Goal: Information Seeking & Learning: Learn about a topic

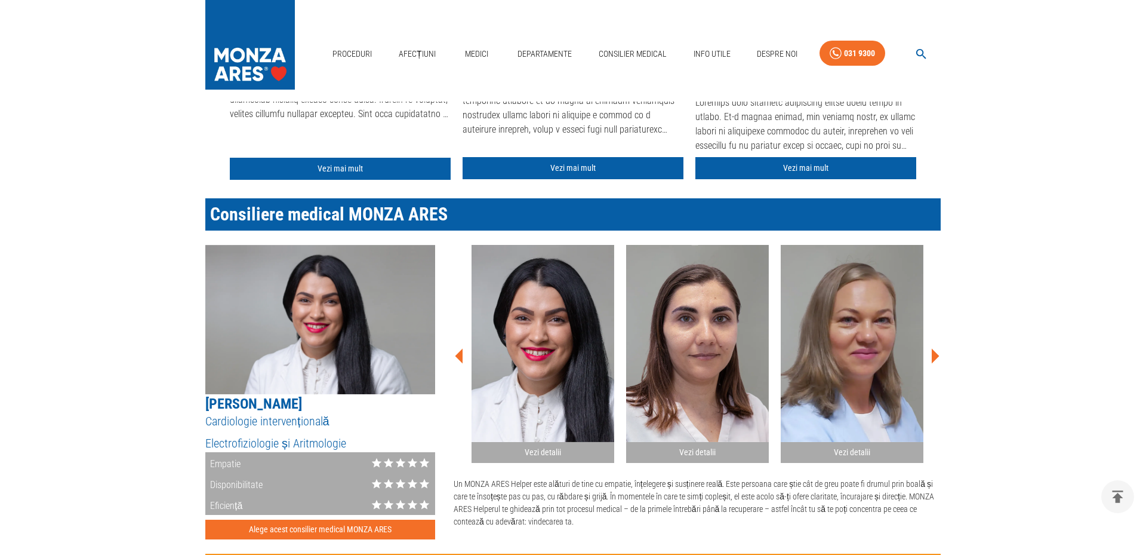
scroll to position [1194, 0]
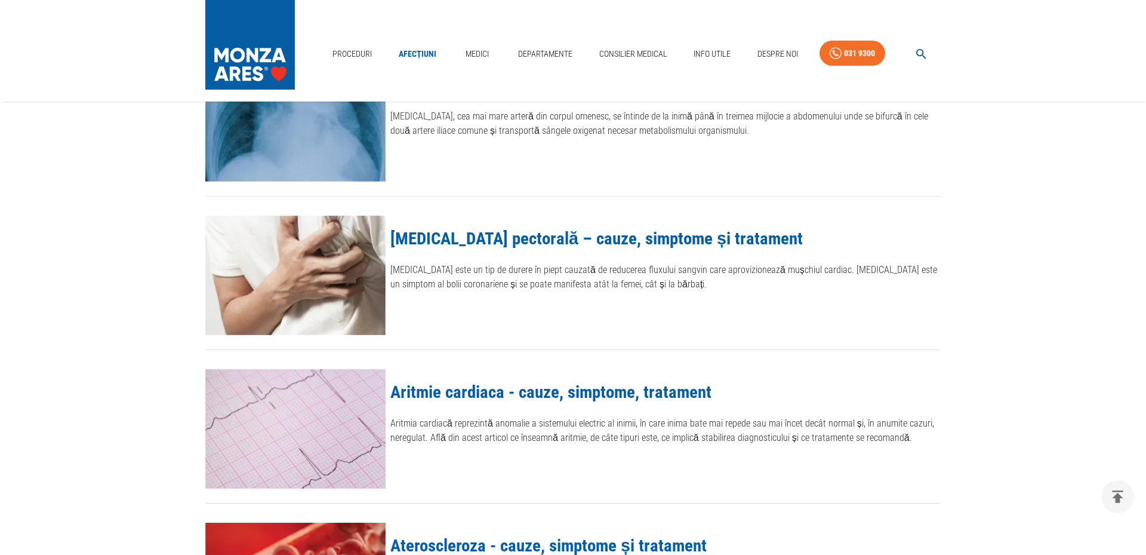
scroll to position [1194, 0]
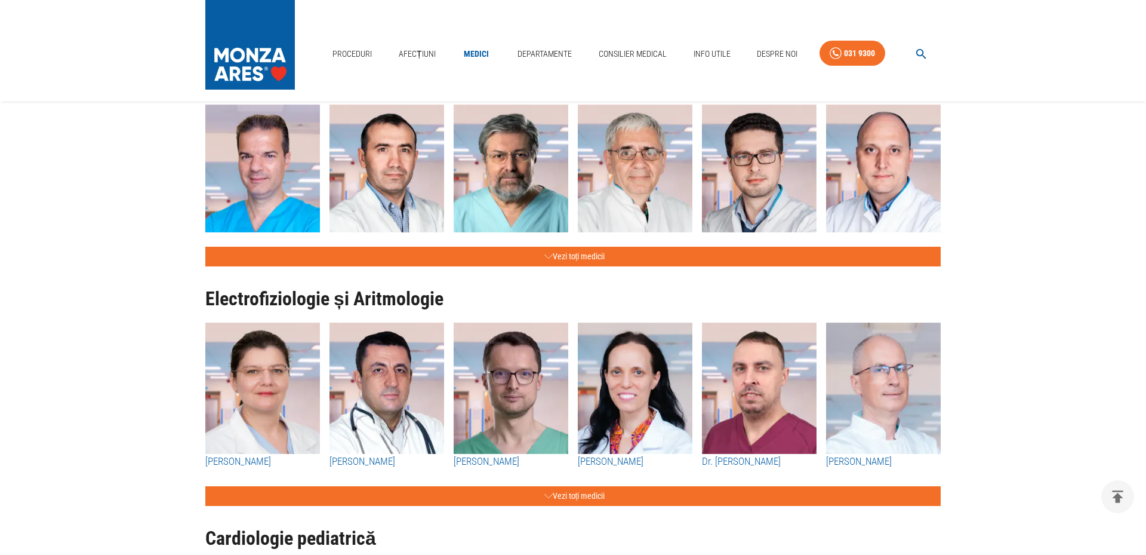
scroll to position [1194, 0]
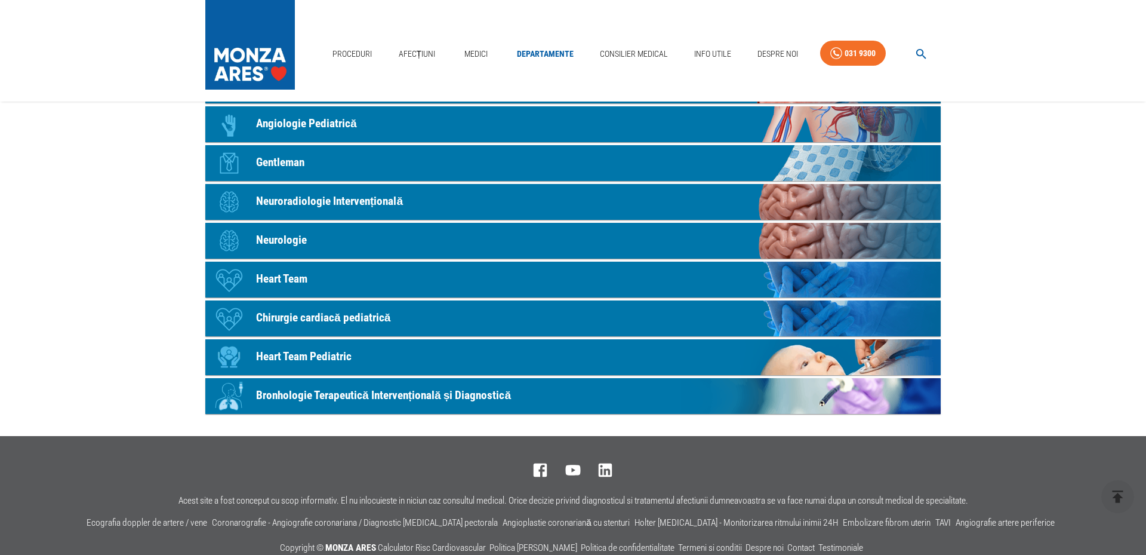
scroll to position [660, 0]
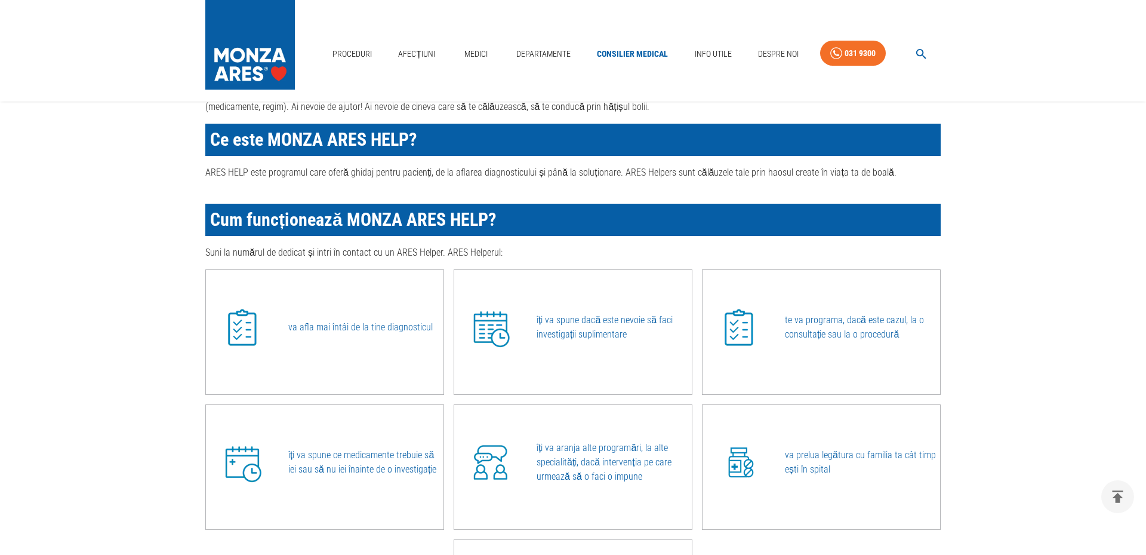
scroll to position [1194, 0]
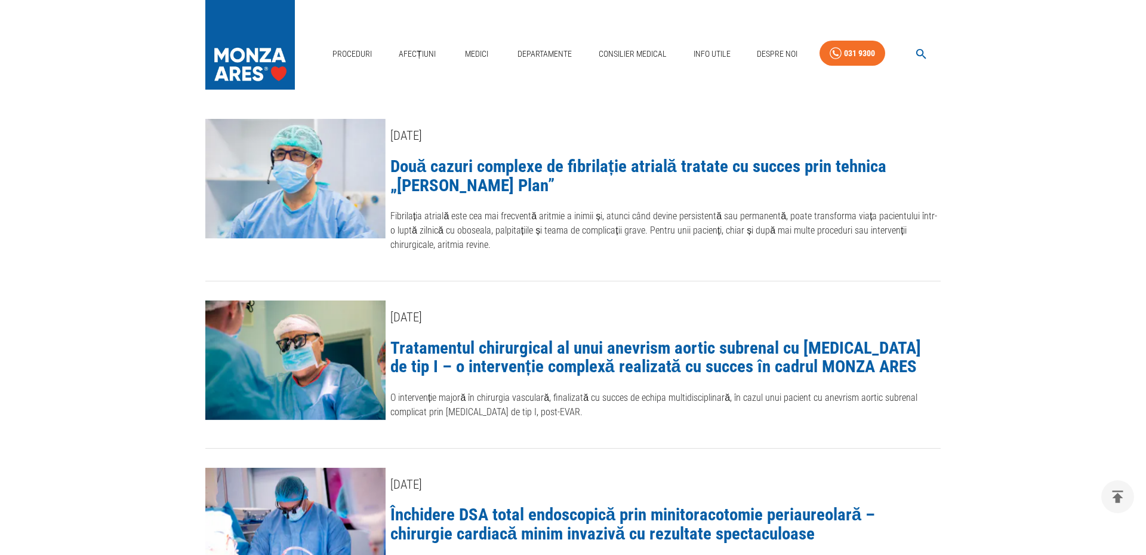
scroll to position [1194, 0]
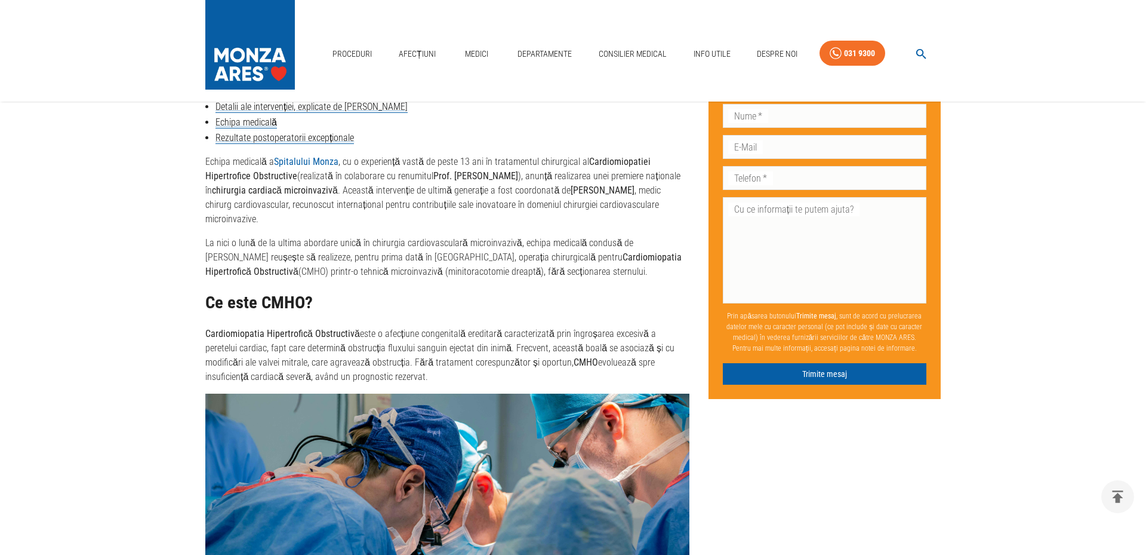
scroll to position [1194, 0]
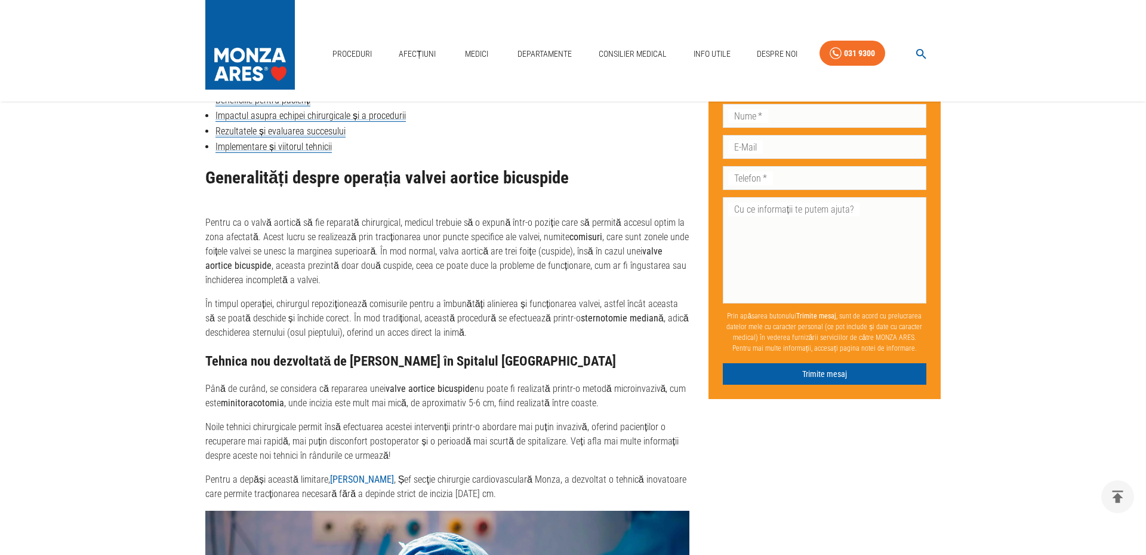
scroll to position [1194, 0]
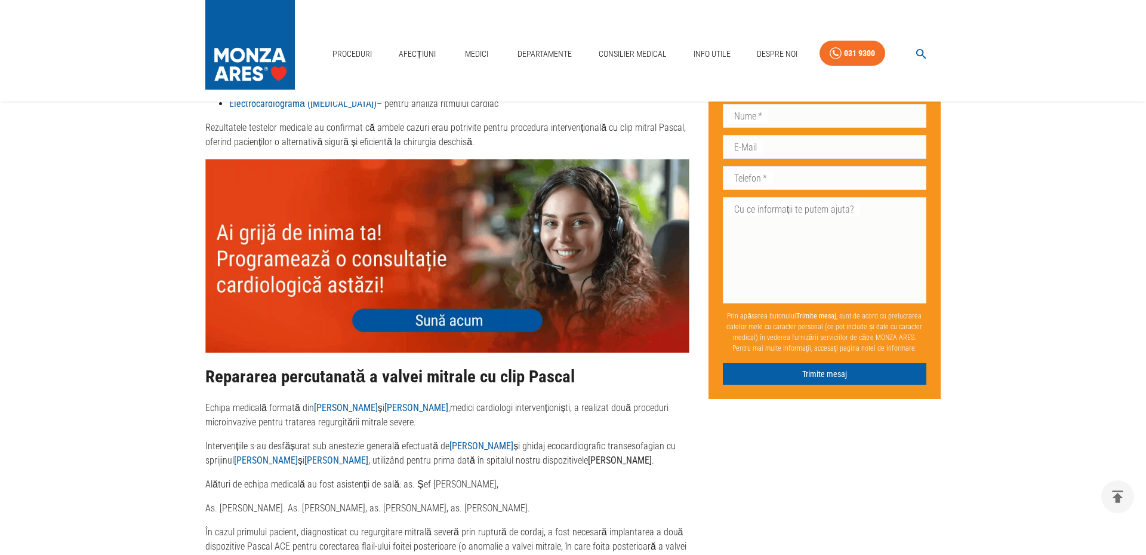
scroll to position [1194, 0]
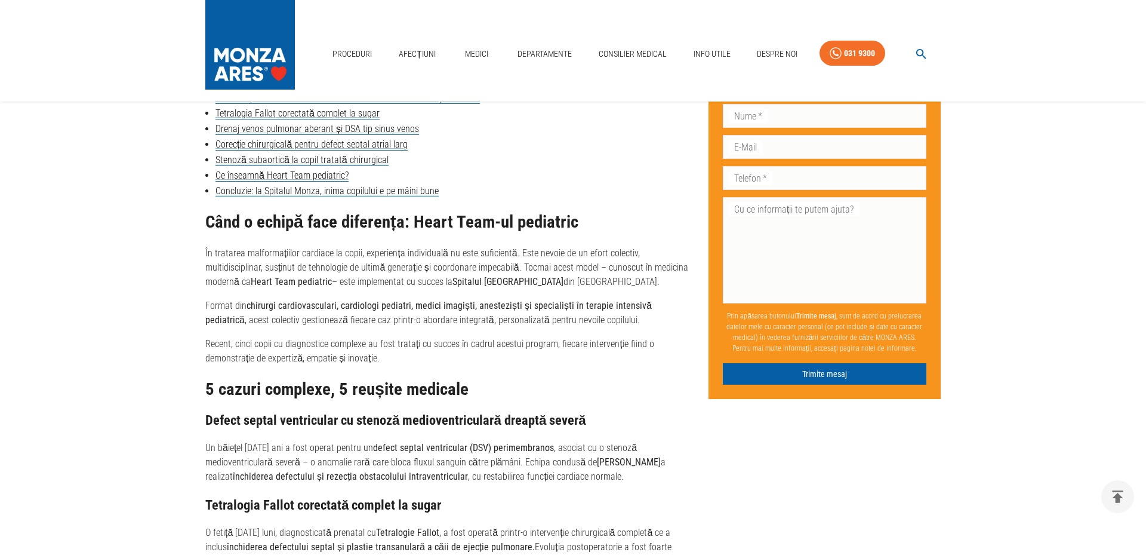
scroll to position [1194, 0]
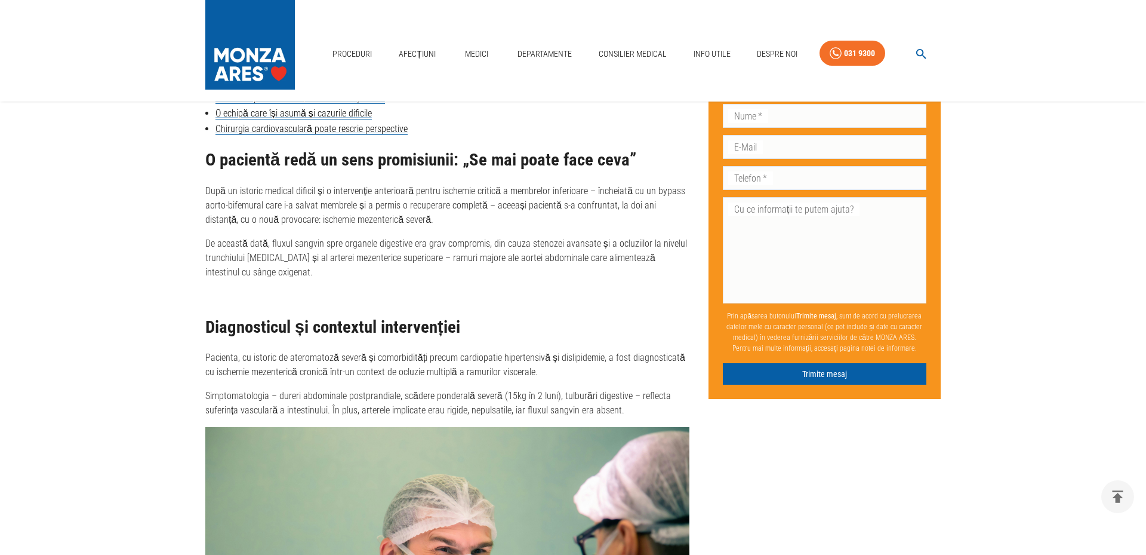
scroll to position [1194, 0]
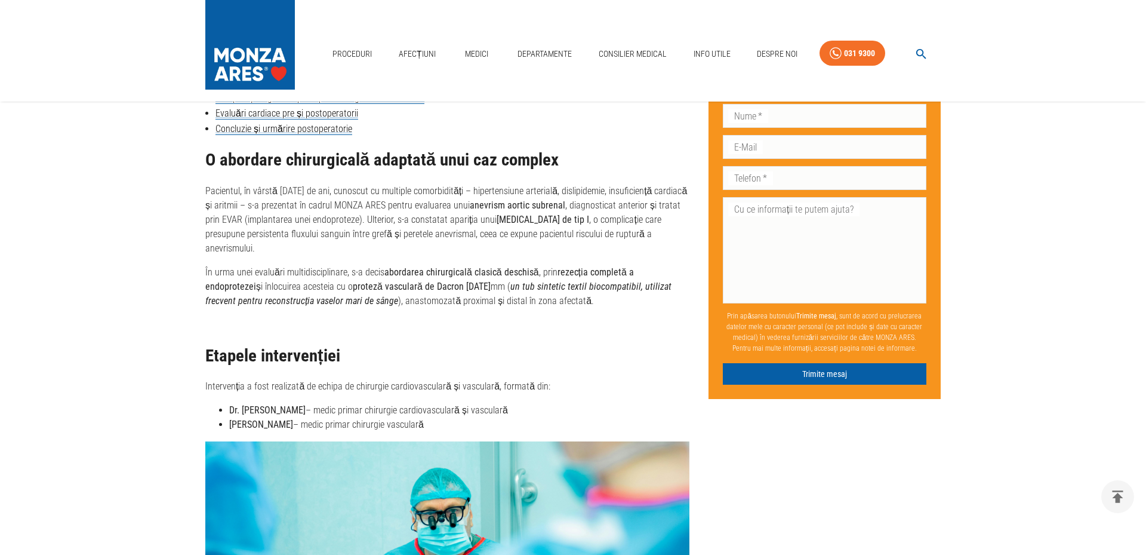
scroll to position [1194, 0]
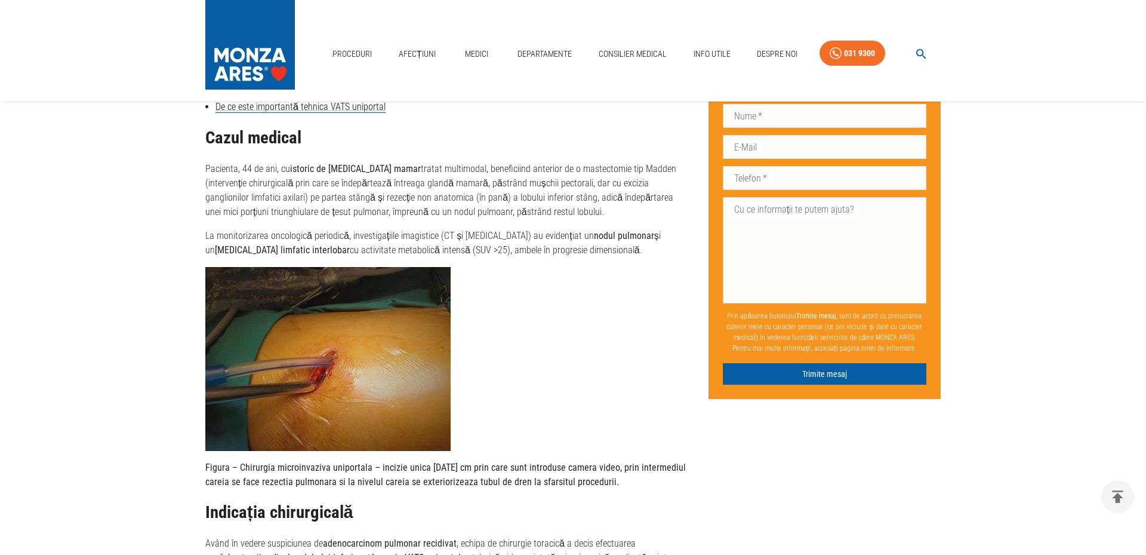
scroll to position [1194, 0]
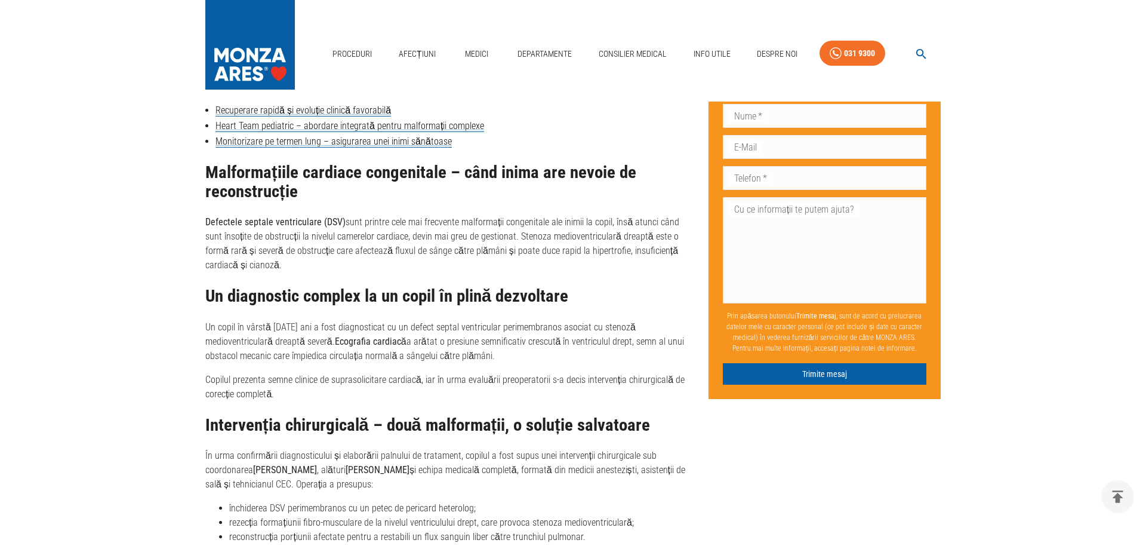
scroll to position [1194, 0]
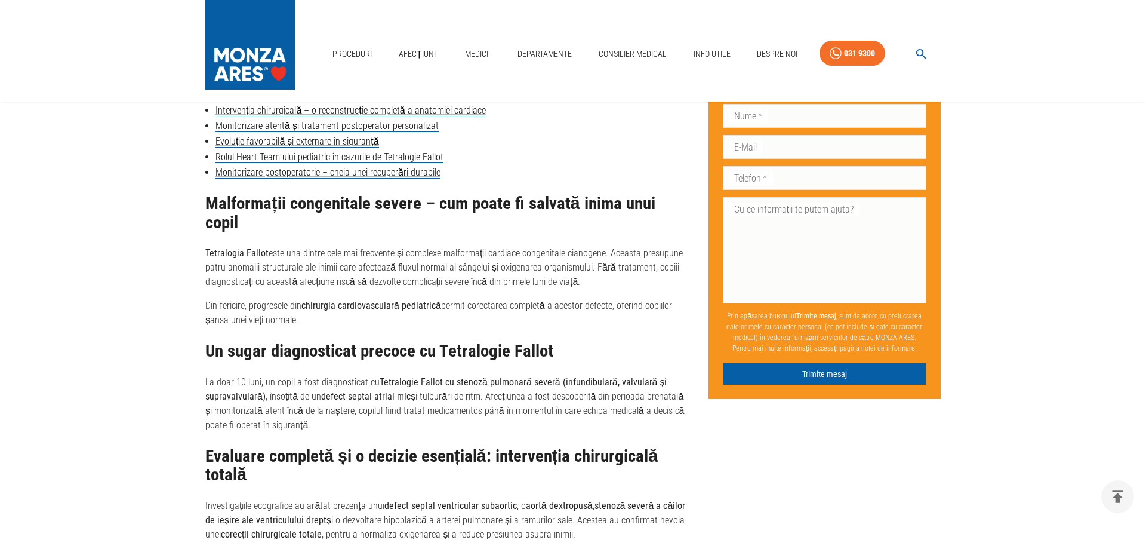
scroll to position [1194, 0]
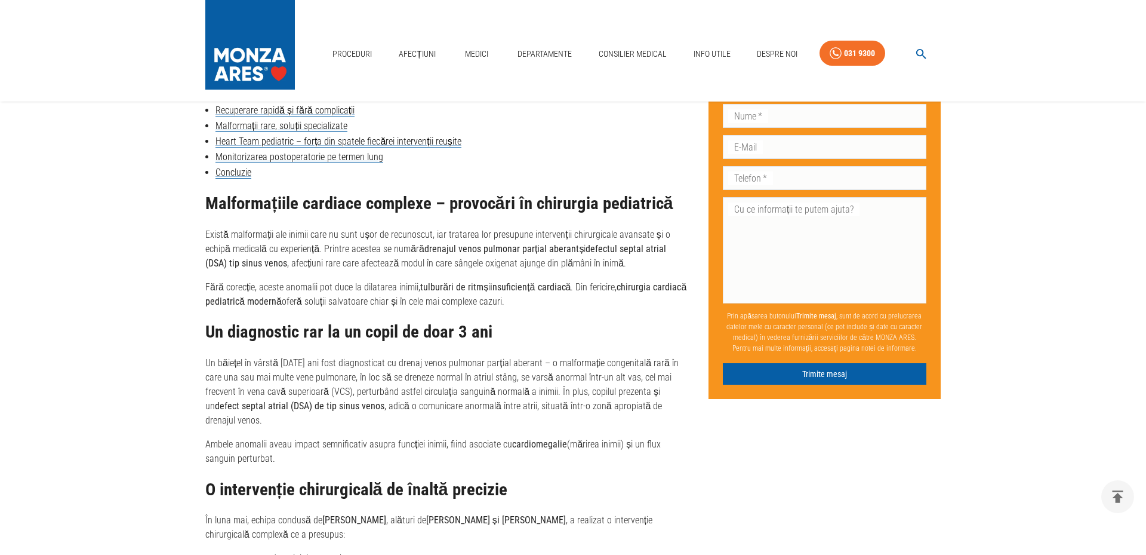
scroll to position [1194, 0]
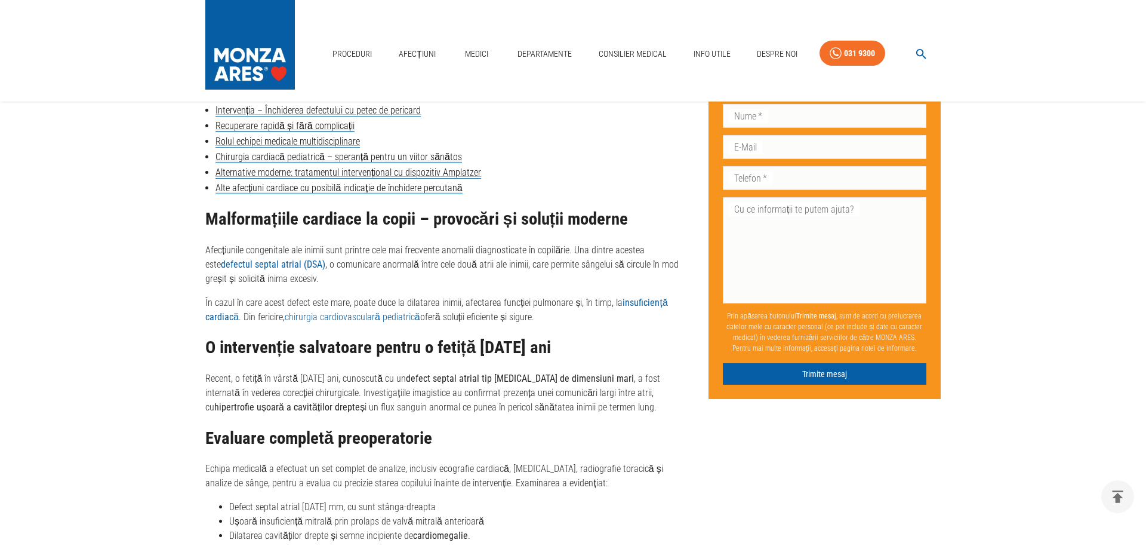
scroll to position [1194, 0]
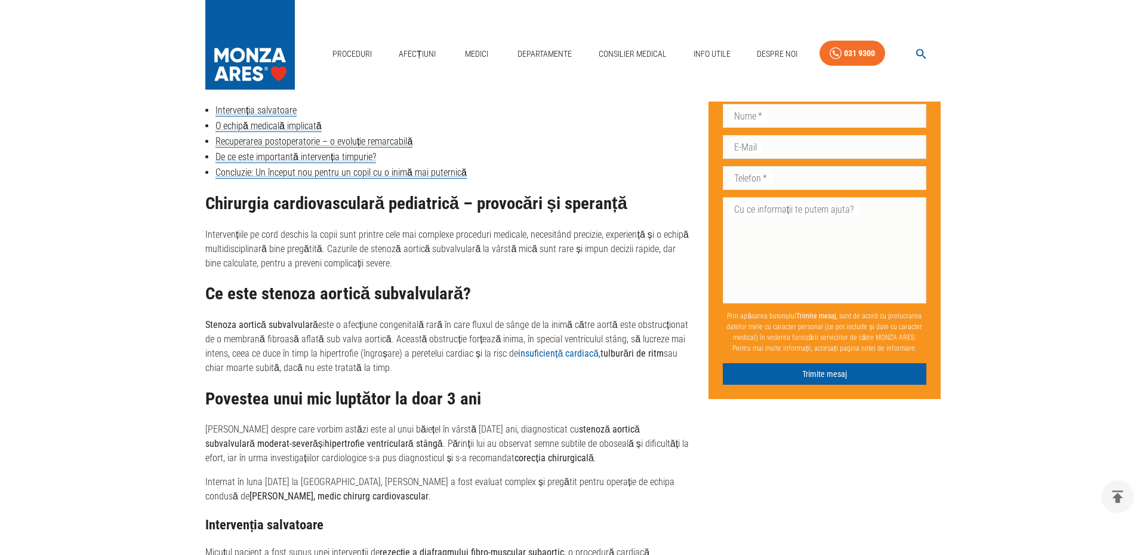
scroll to position [1194, 0]
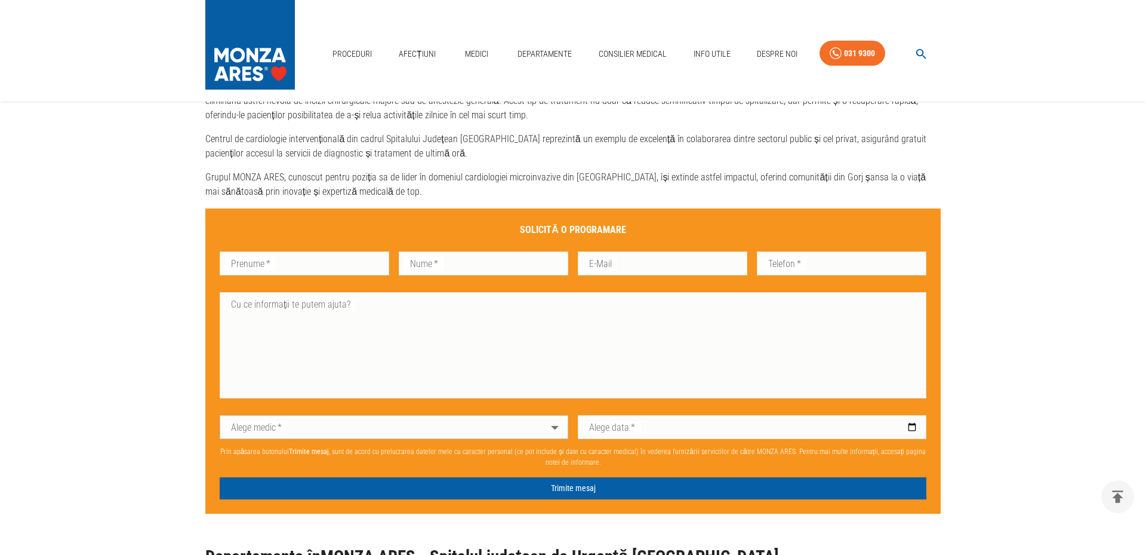
scroll to position [1194, 0]
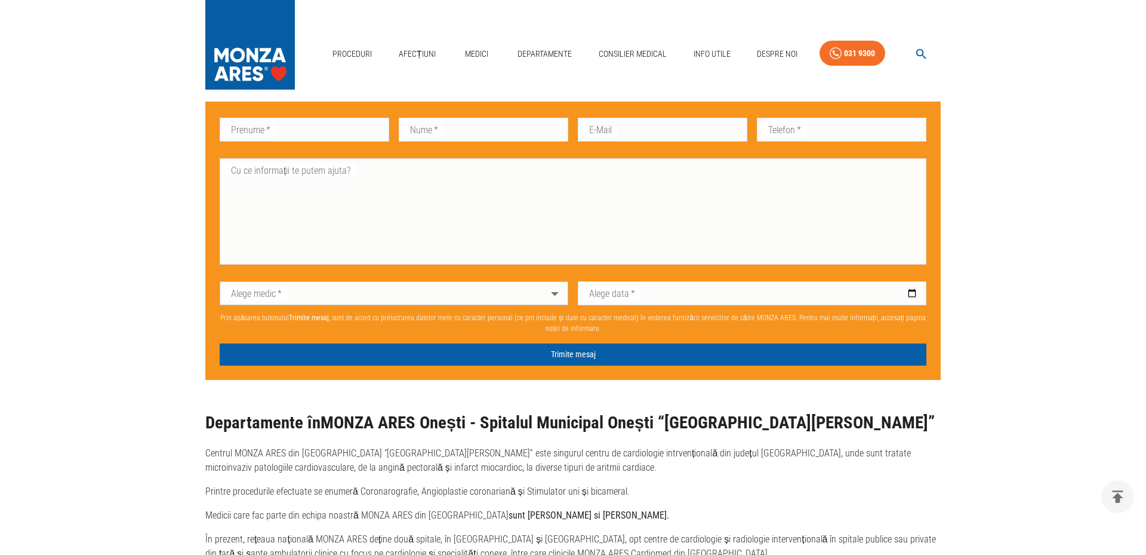
scroll to position [1194, 0]
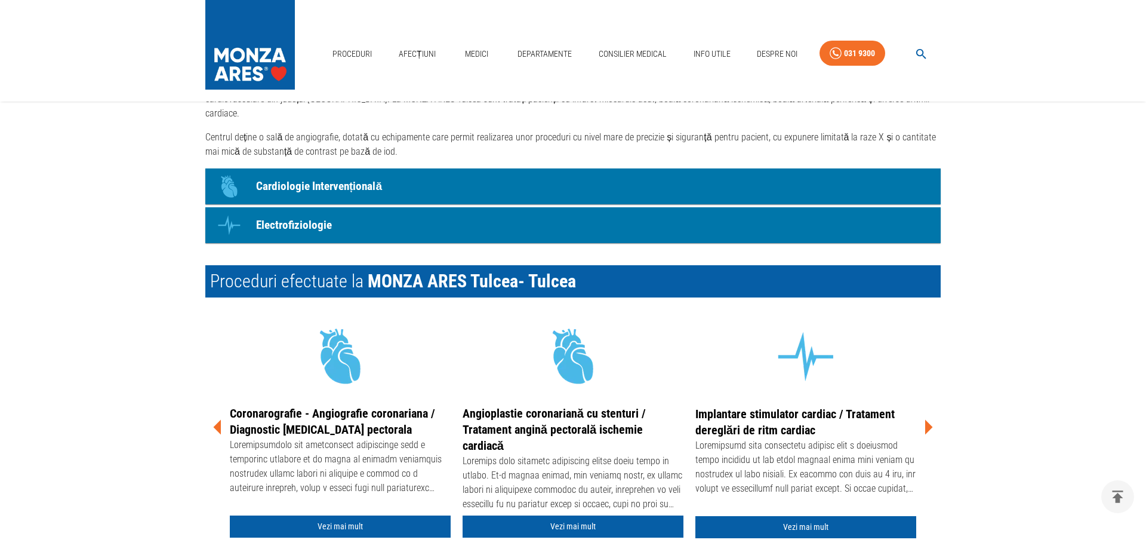
scroll to position [1194, 0]
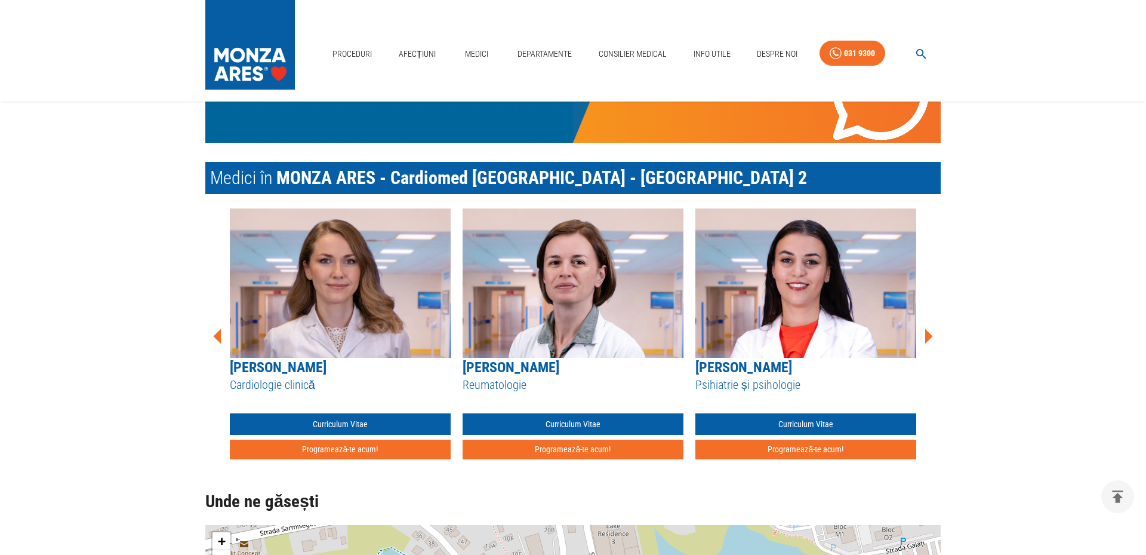
scroll to position [1194, 0]
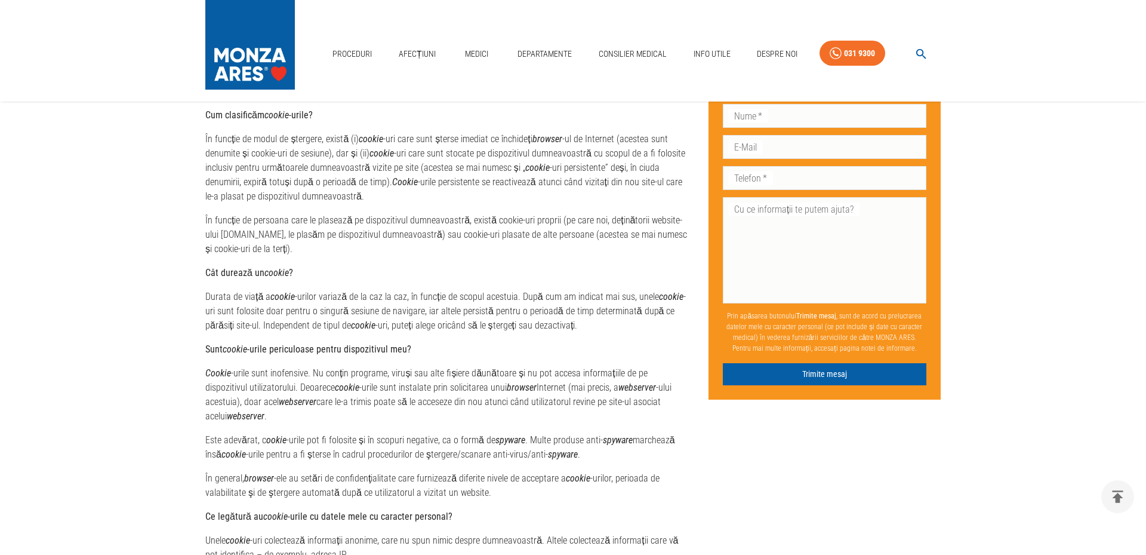
scroll to position [1194, 0]
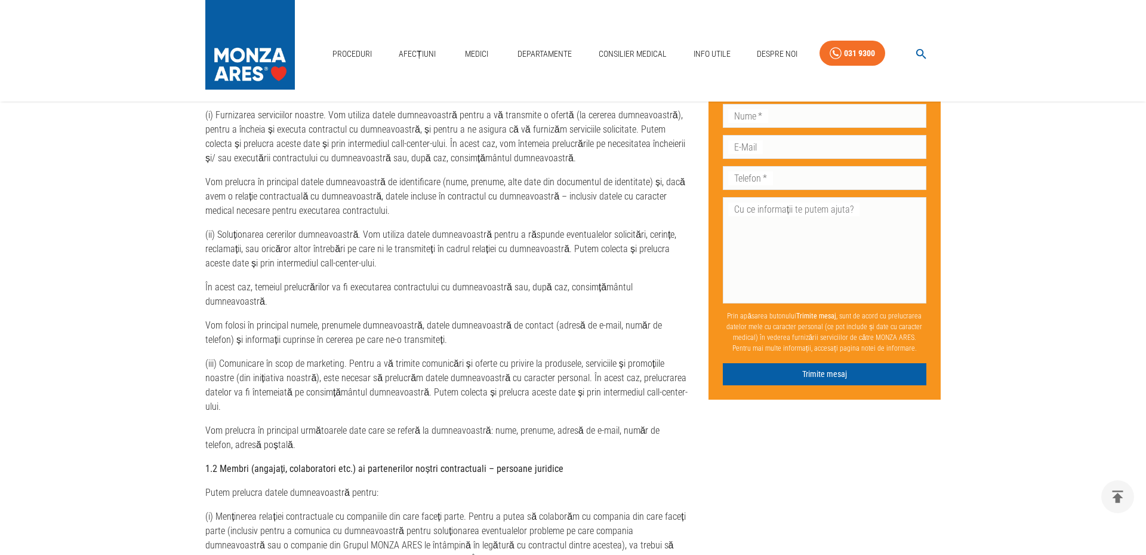
scroll to position [1194, 0]
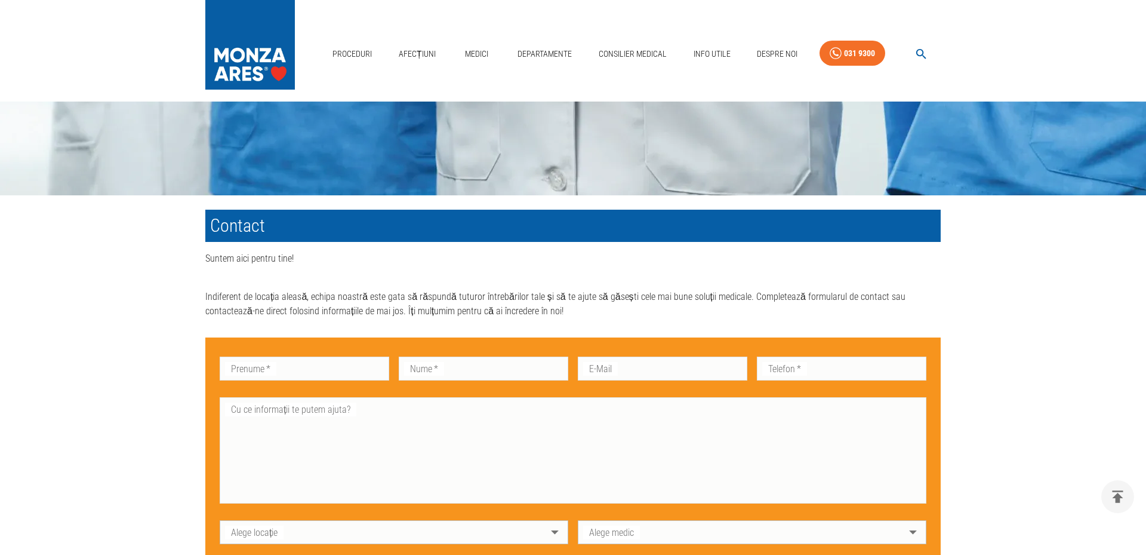
scroll to position [1028, 0]
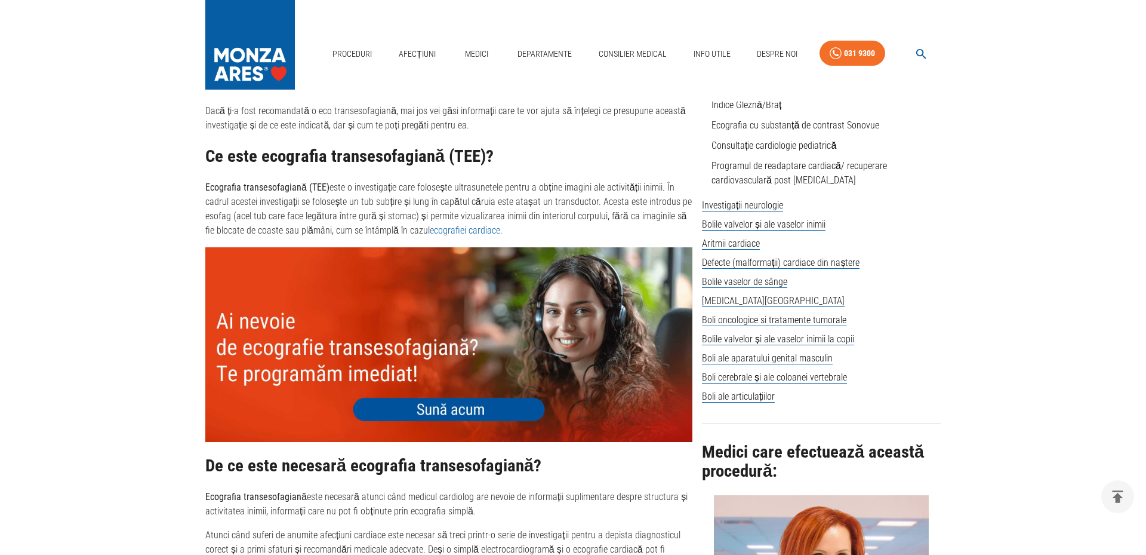
scroll to position [1194, 0]
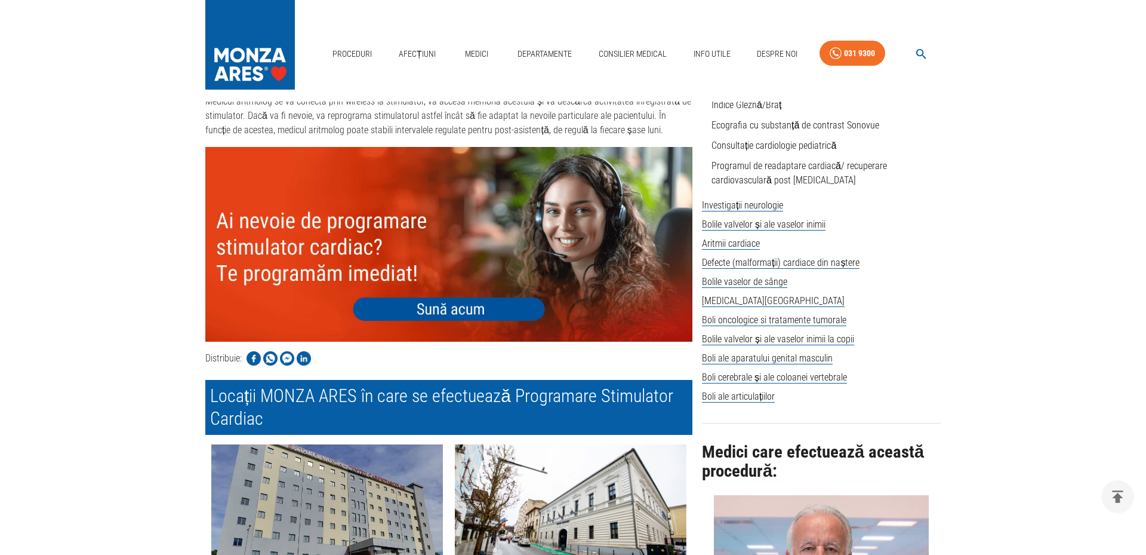
scroll to position [1194, 0]
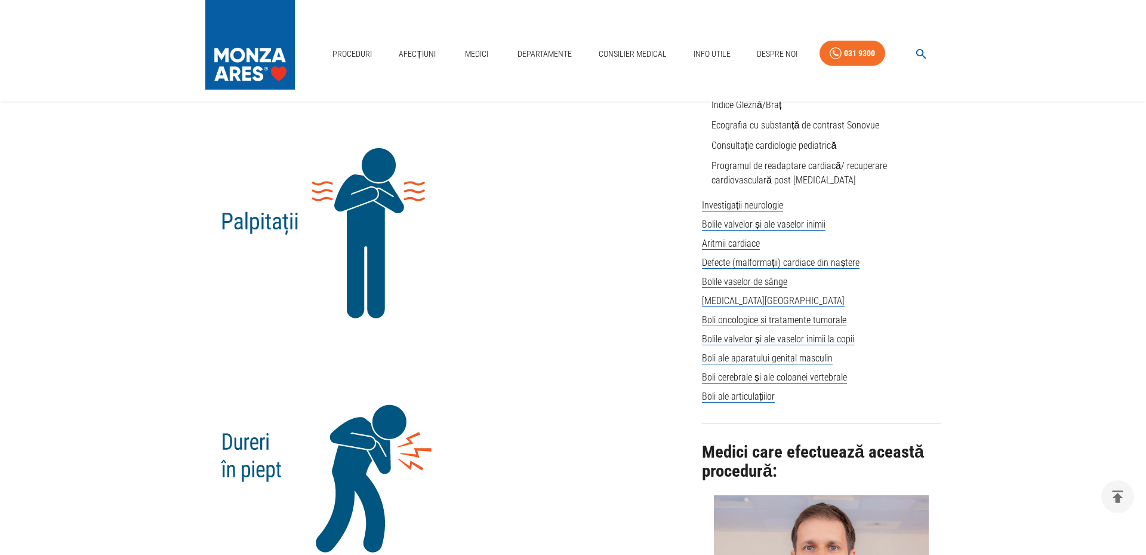
scroll to position [1194, 0]
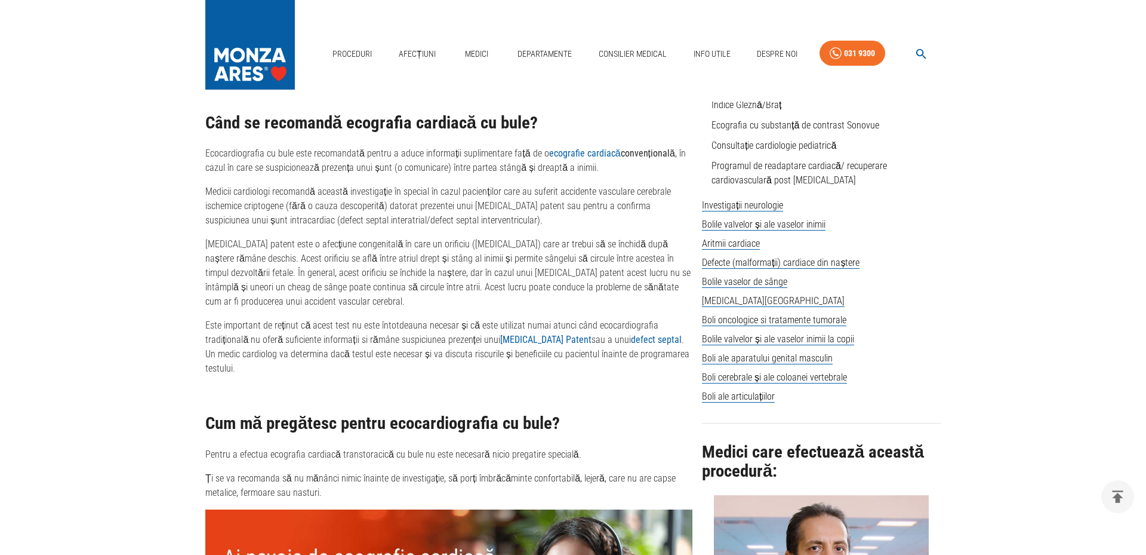
scroll to position [1194, 0]
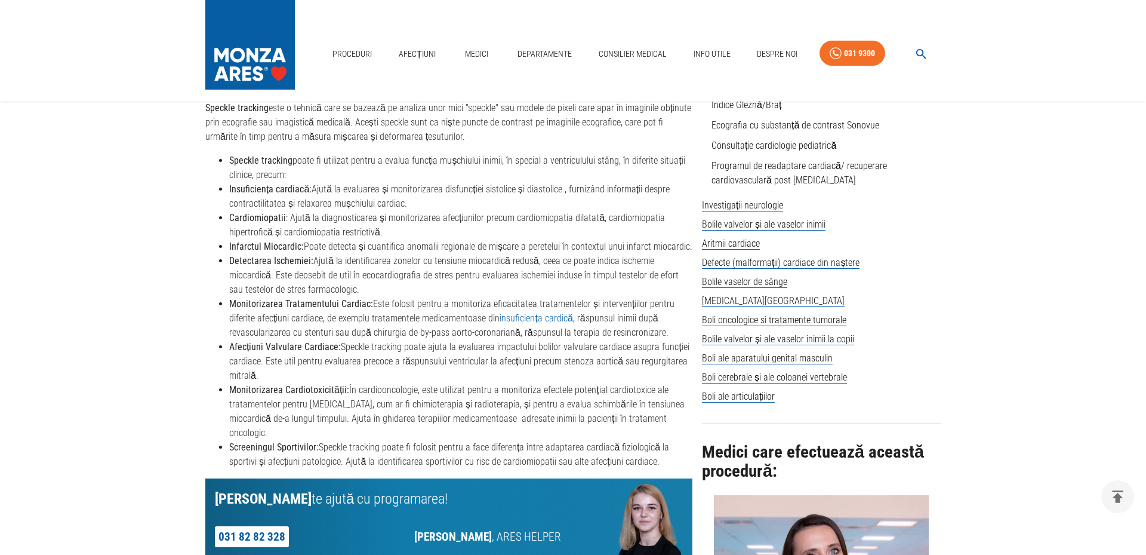
scroll to position [1194, 0]
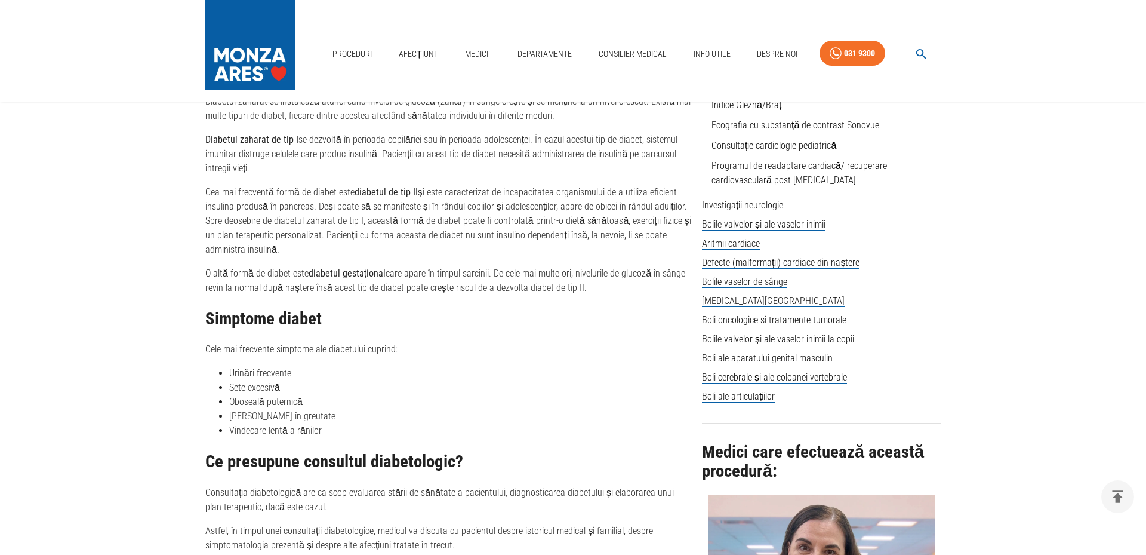
scroll to position [1194, 0]
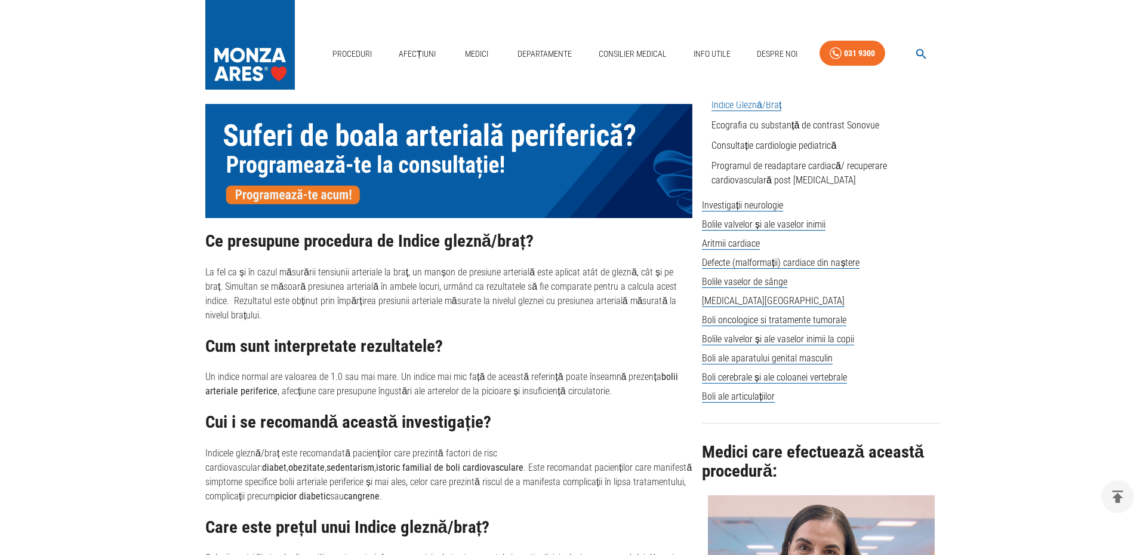
scroll to position [1194, 0]
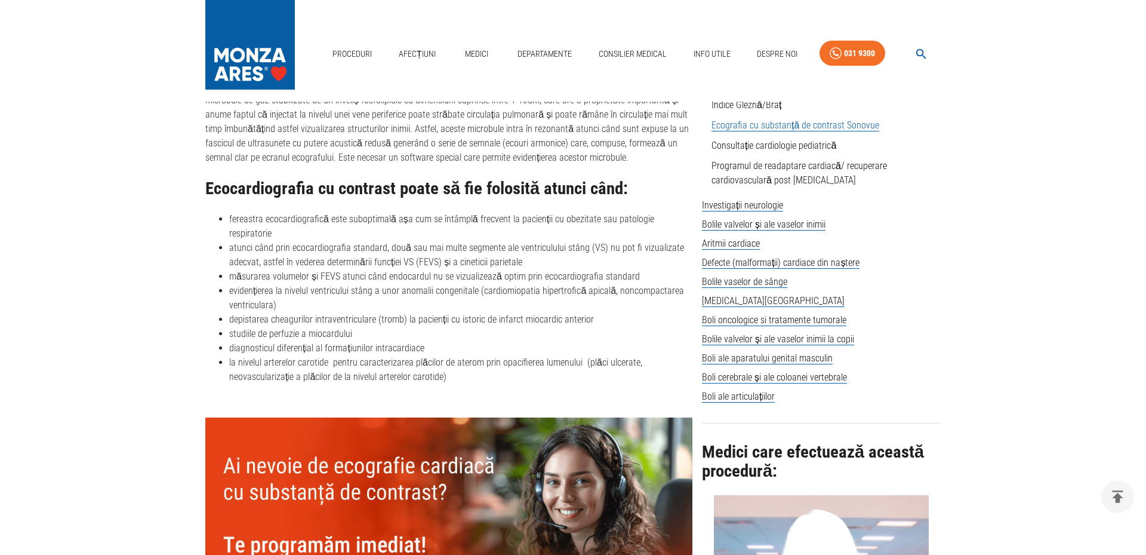
scroll to position [1194, 0]
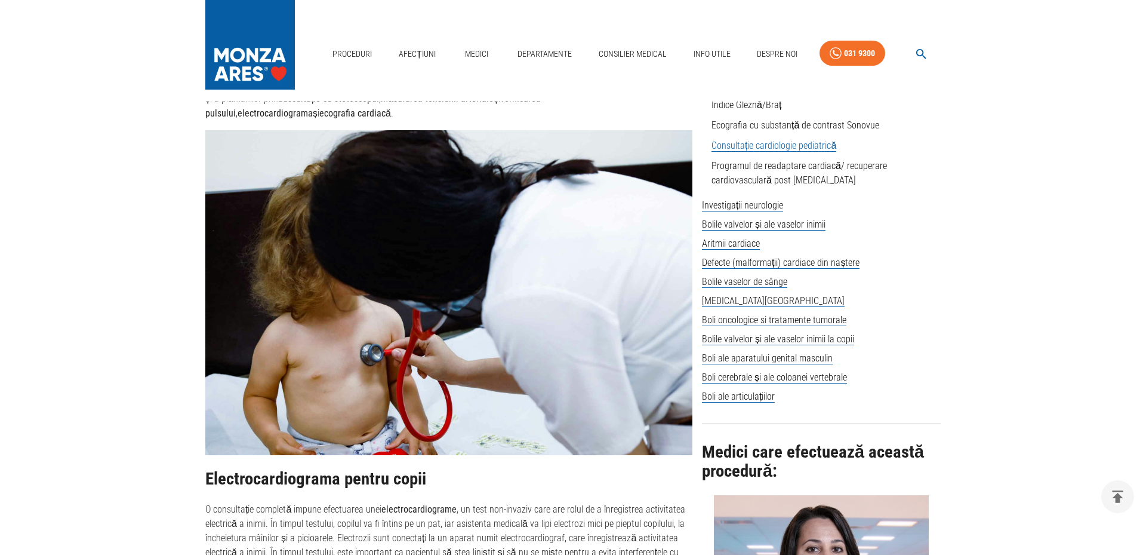
scroll to position [1194, 0]
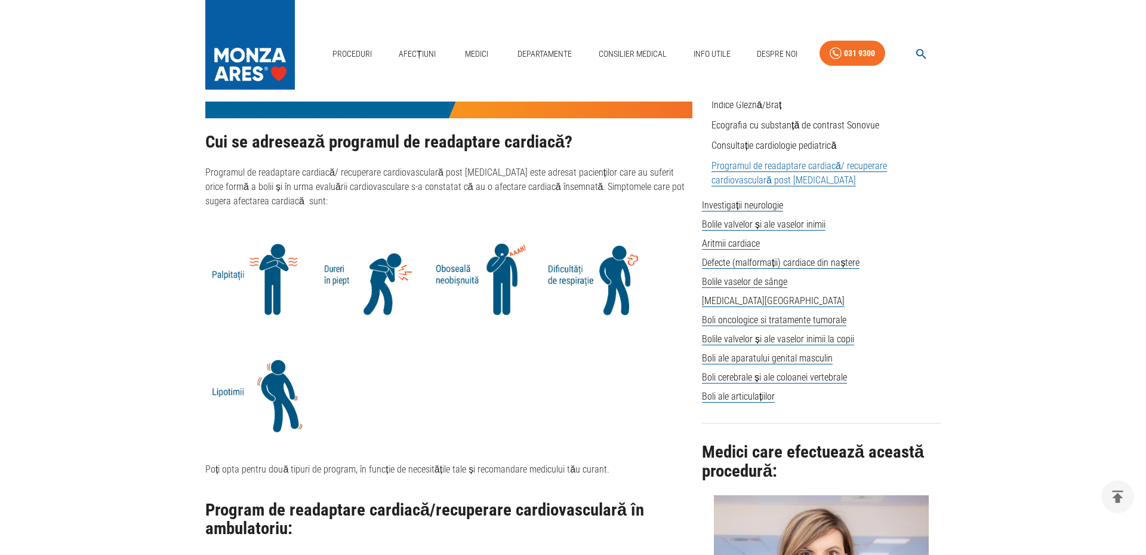
scroll to position [1194, 0]
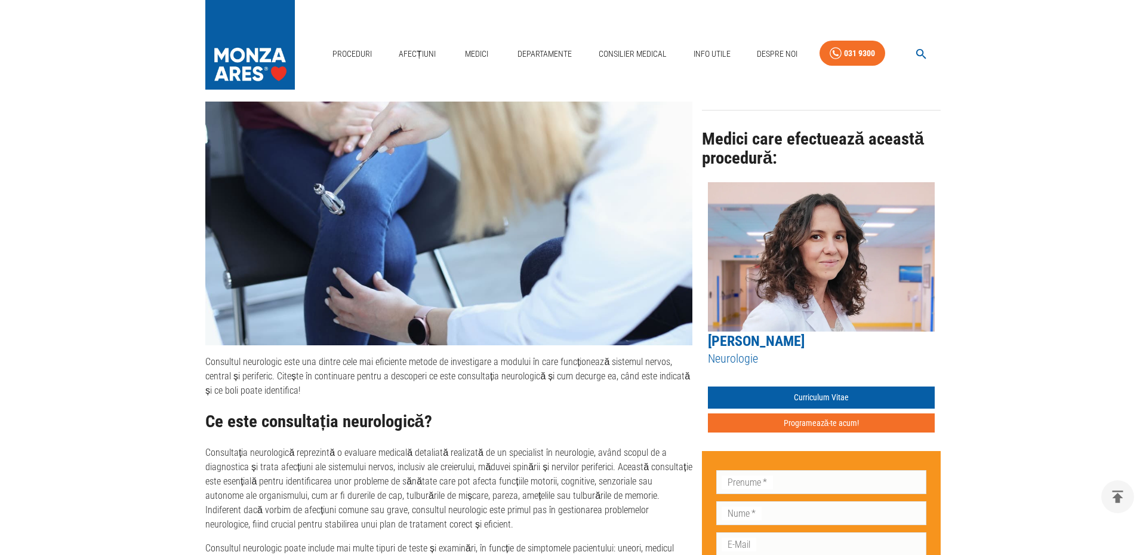
scroll to position [1194, 0]
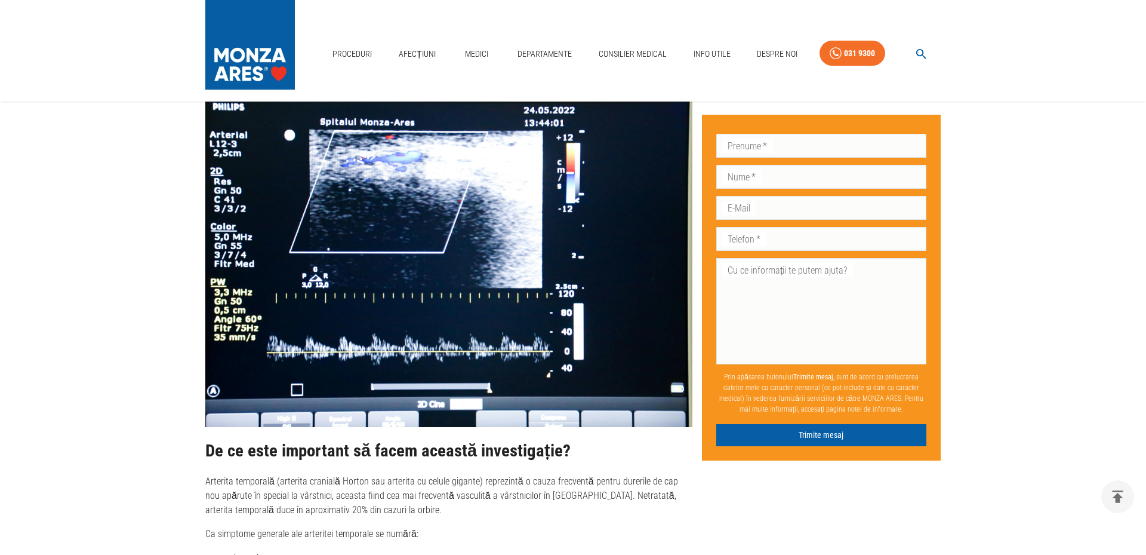
scroll to position [1194, 0]
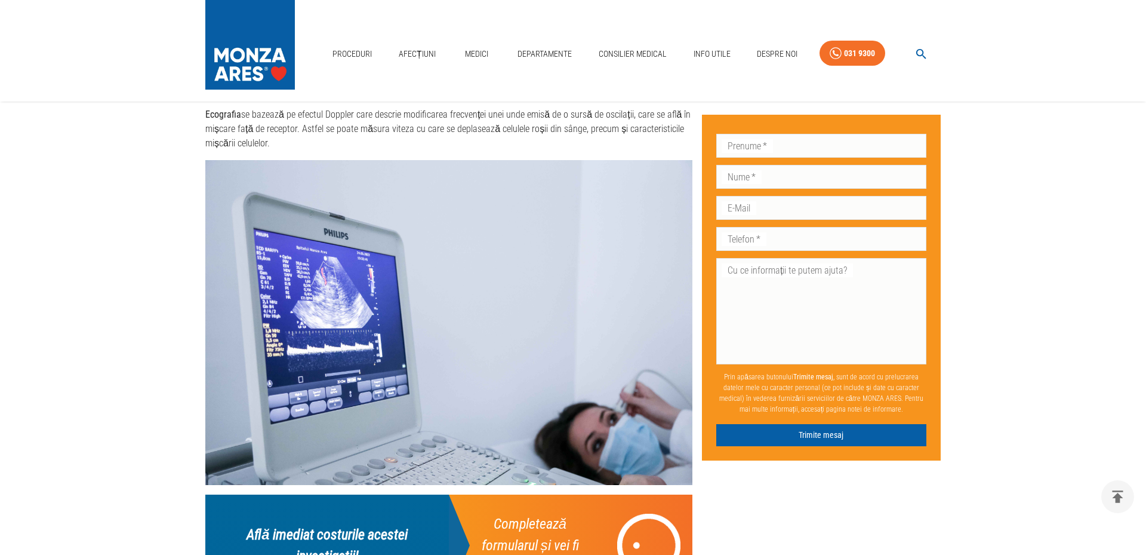
scroll to position [1194, 0]
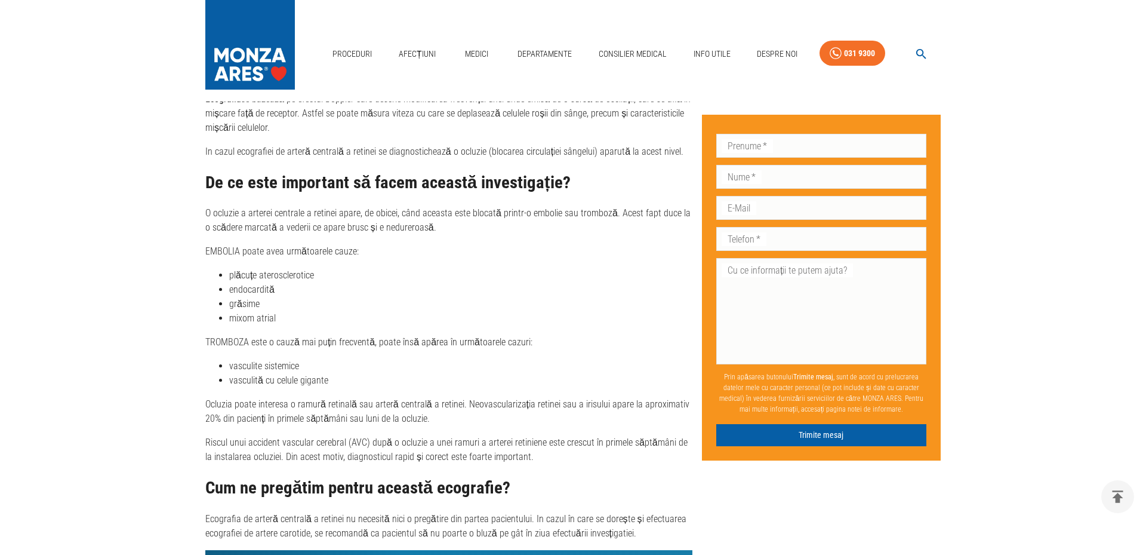
scroll to position [1194, 0]
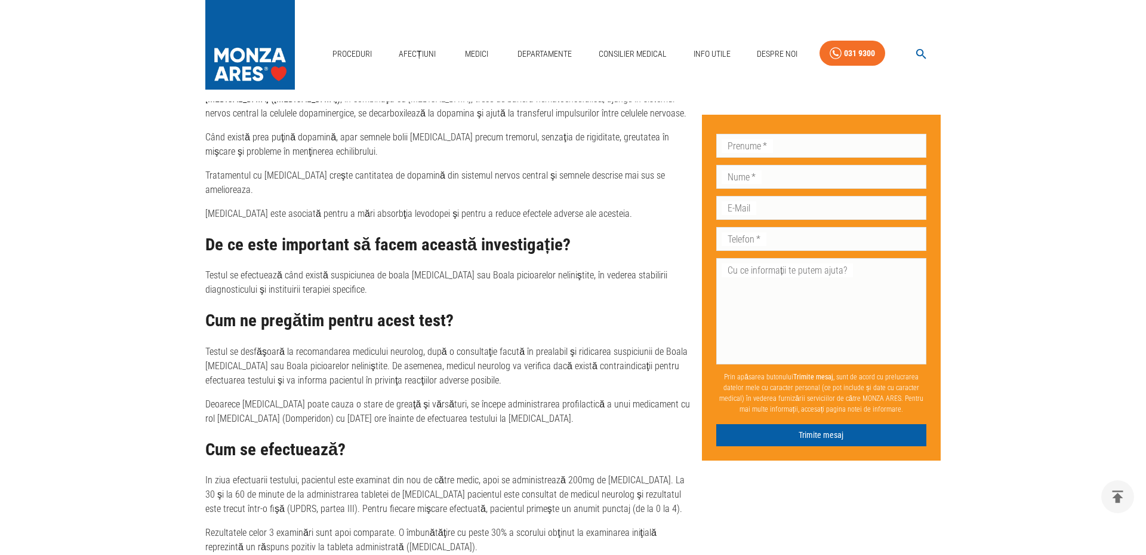
scroll to position [1194, 0]
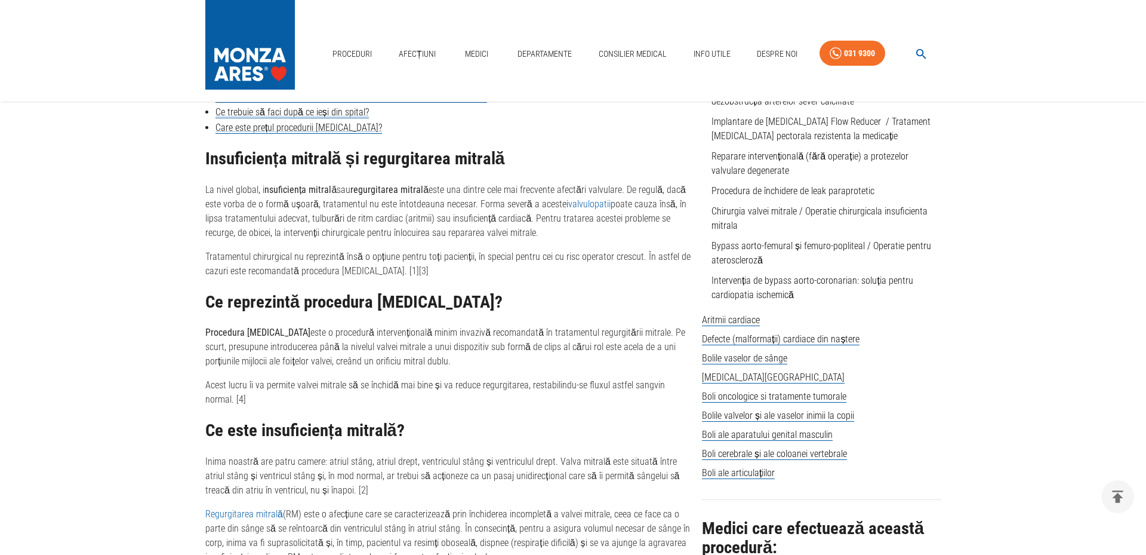
scroll to position [1194, 0]
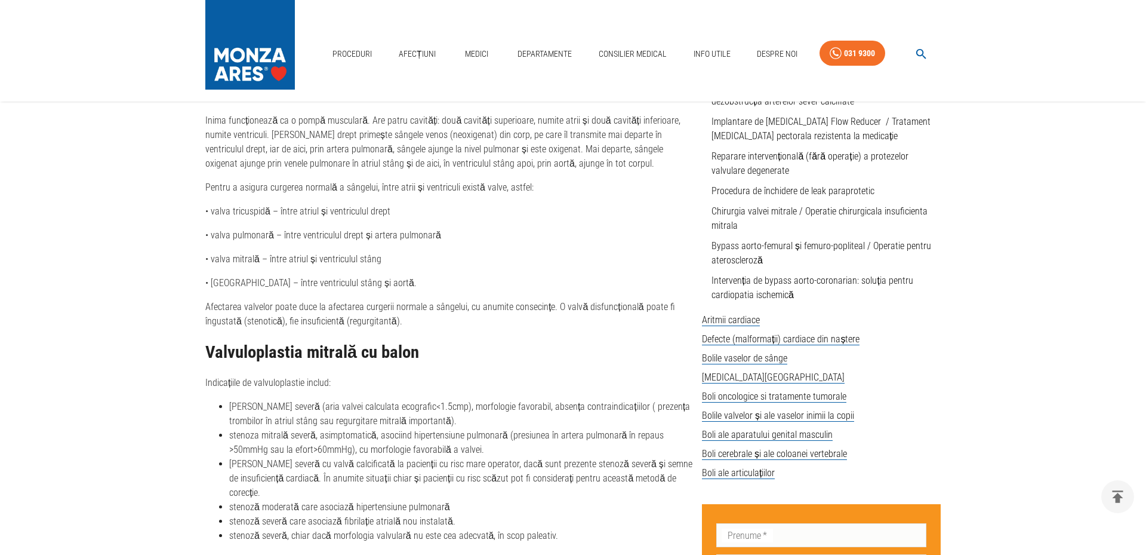
scroll to position [1194, 0]
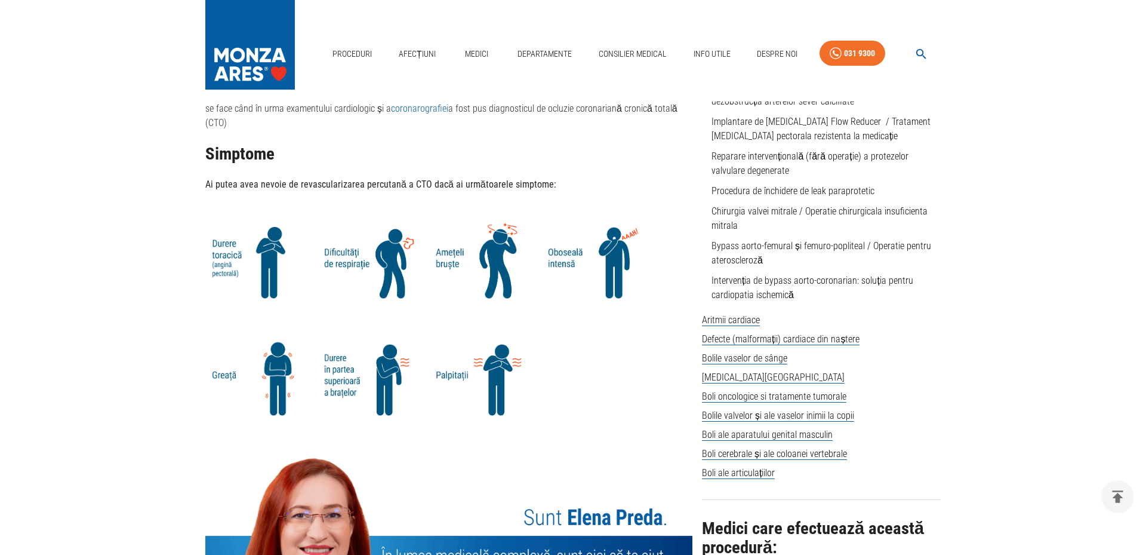
scroll to position [1194, 0]
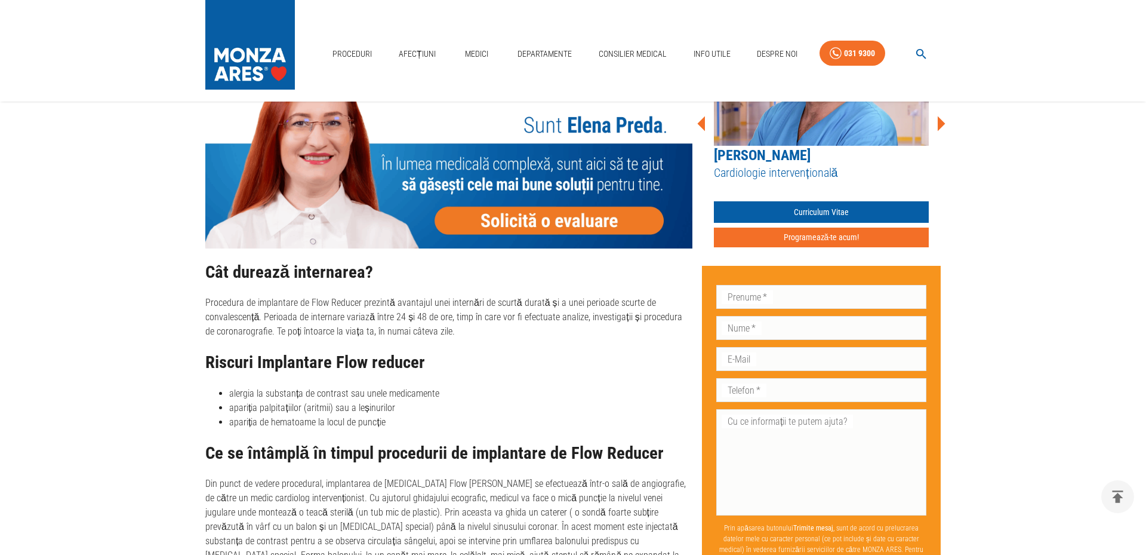
scroll to position [1194, 0]
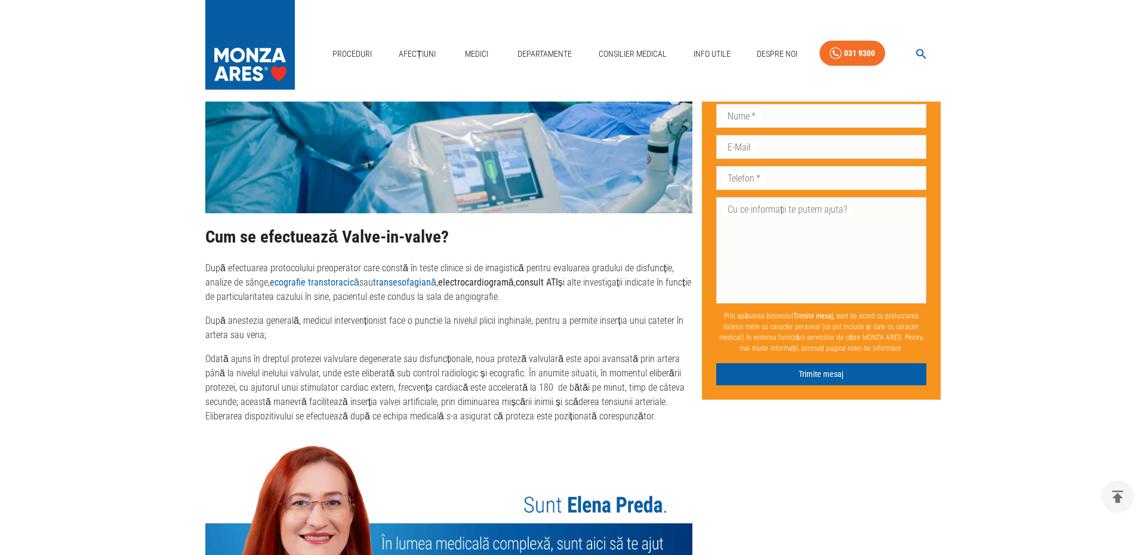
scroll to position [1194, 0]
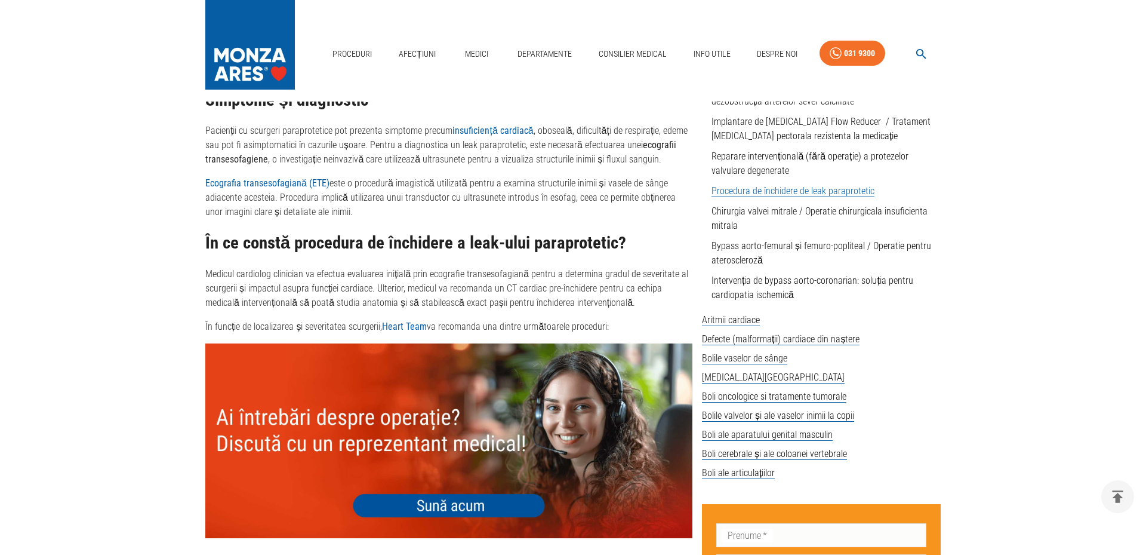
scroll to position [1194, 0]
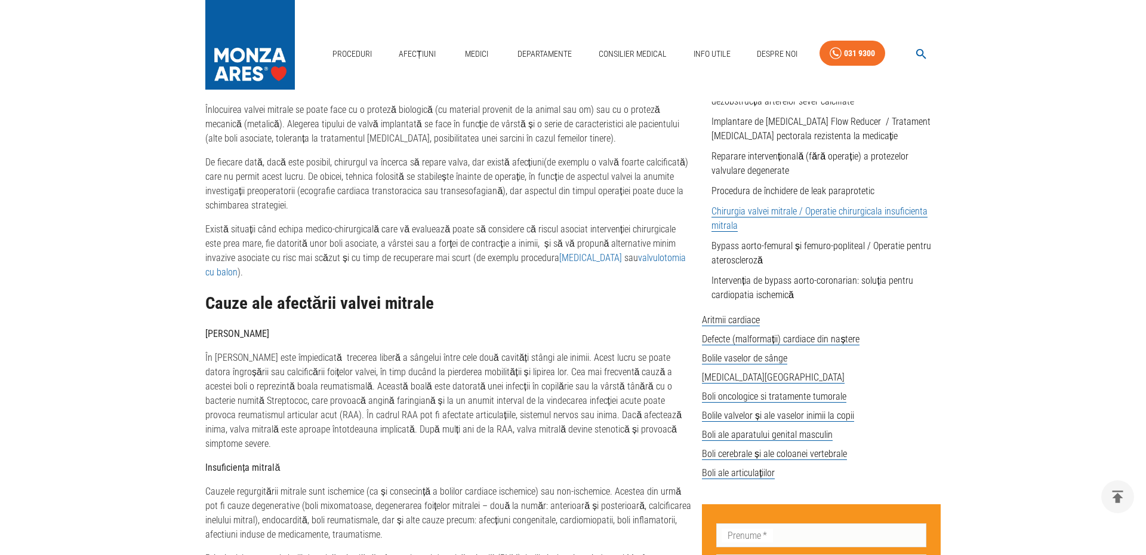
scroll to position [1194, 0]
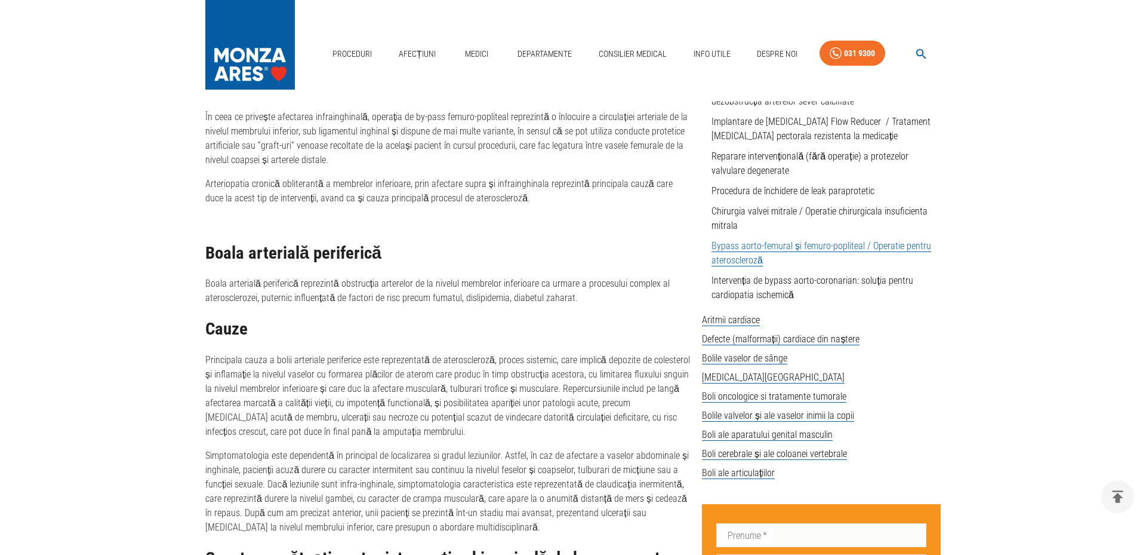
scroll to position [1194, 0]
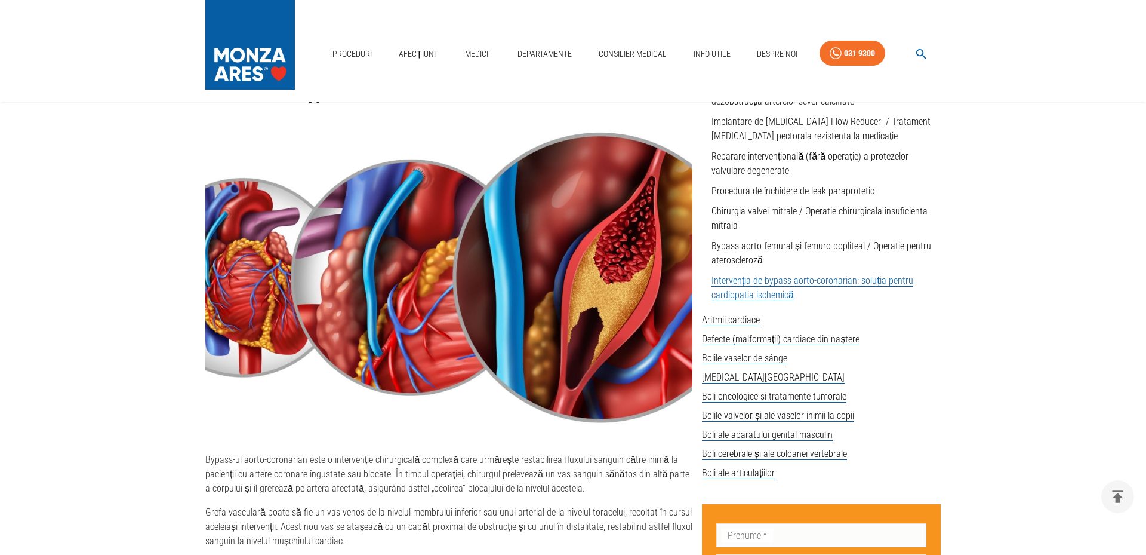
scroll to position [1194, 0]
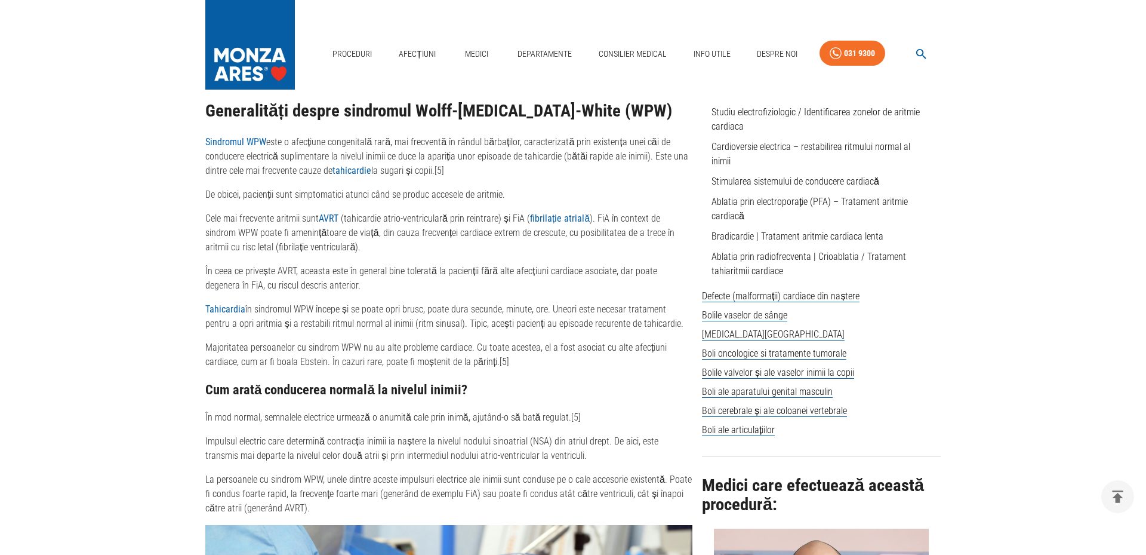
scroll to position [1194, 0]
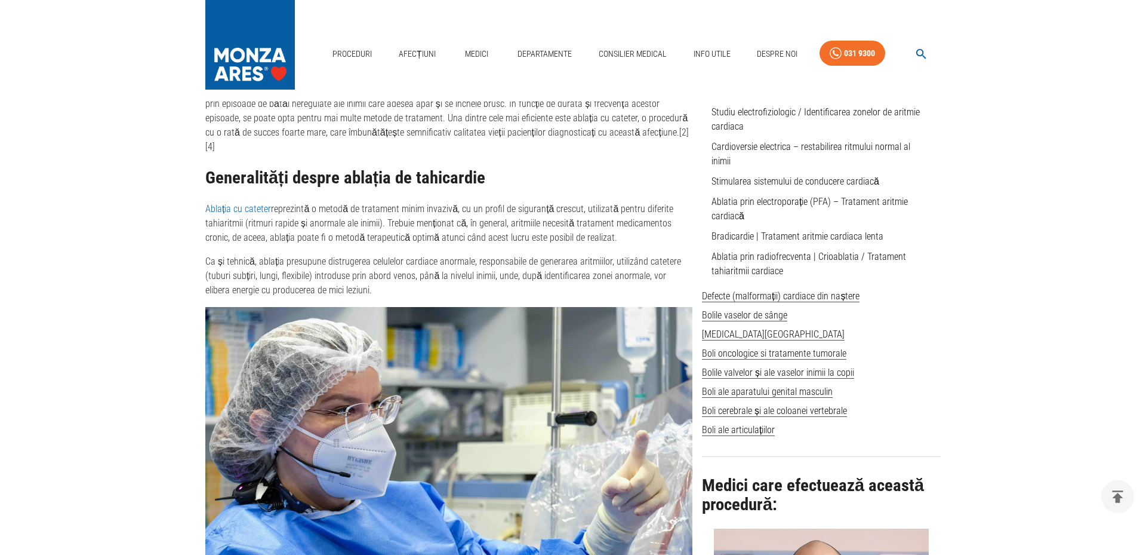
scroll to position [1194, 0]
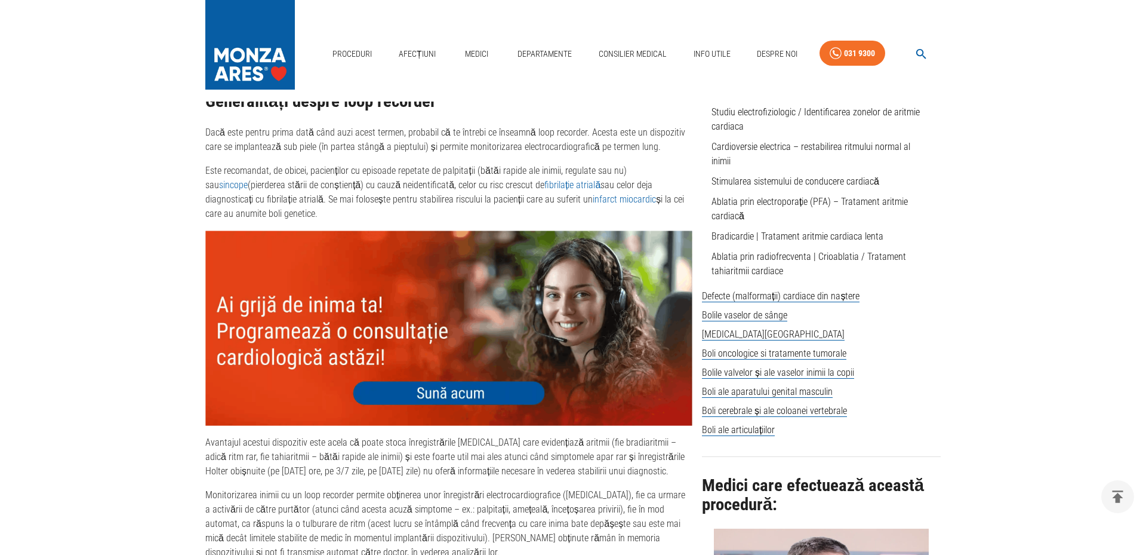
scroll to position [1194, 0]
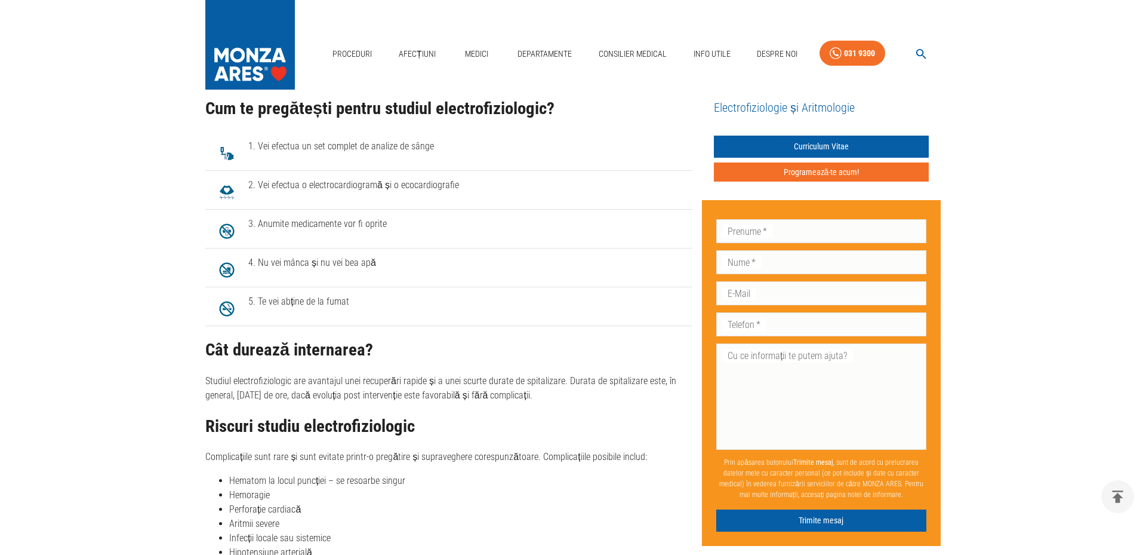
scroll to position [1194, 0]
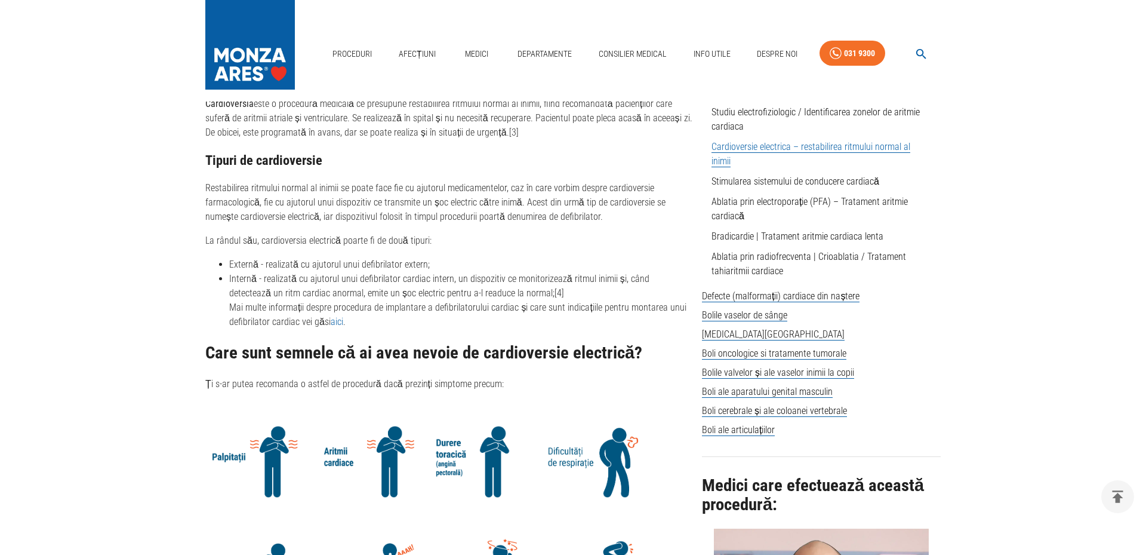
scroll to position [1194, 0]
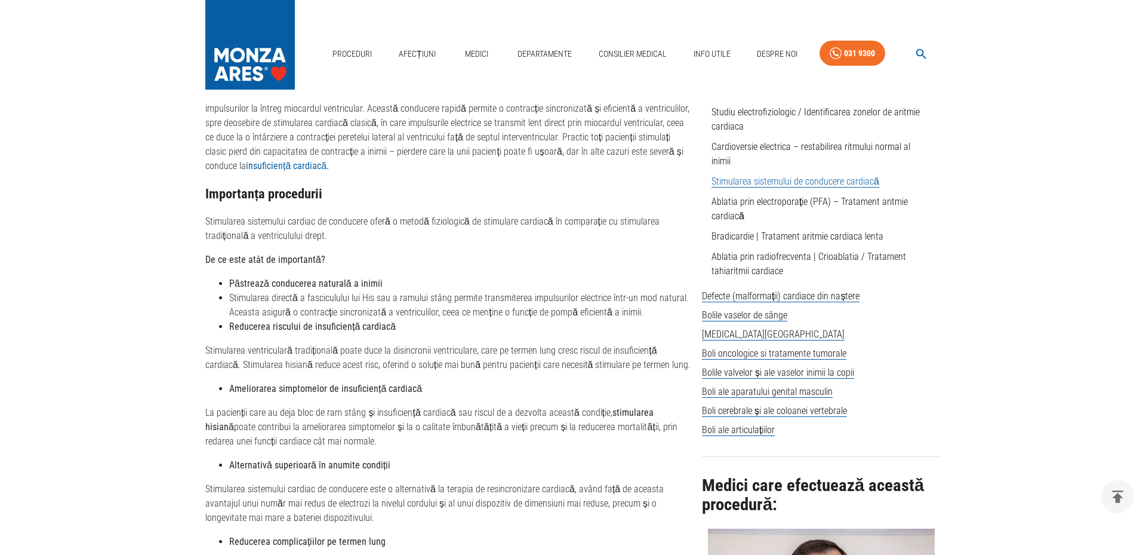
scroll to position [1194, 0]
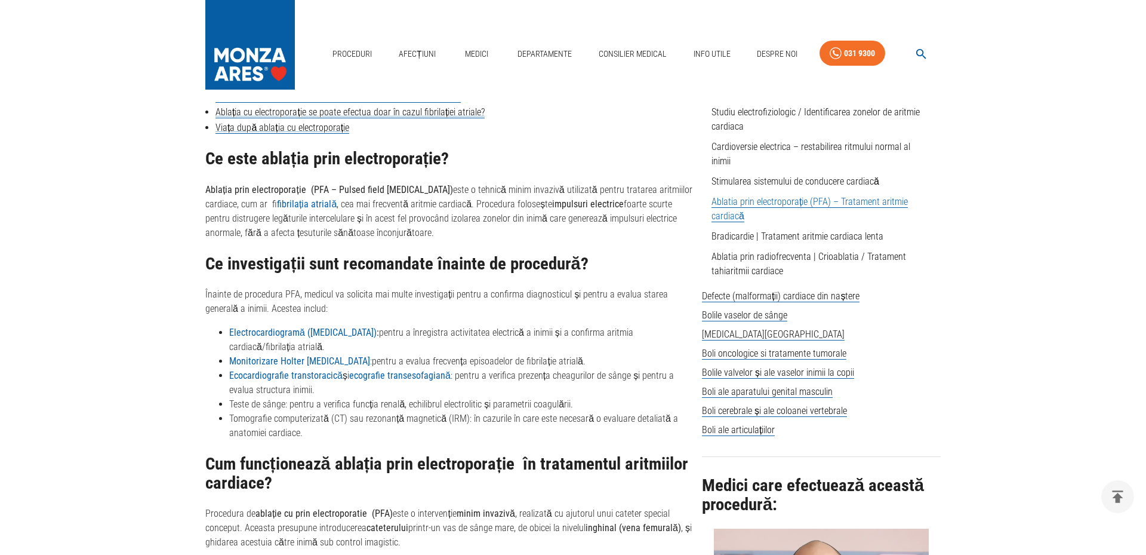
scroll to position [1194, 0]
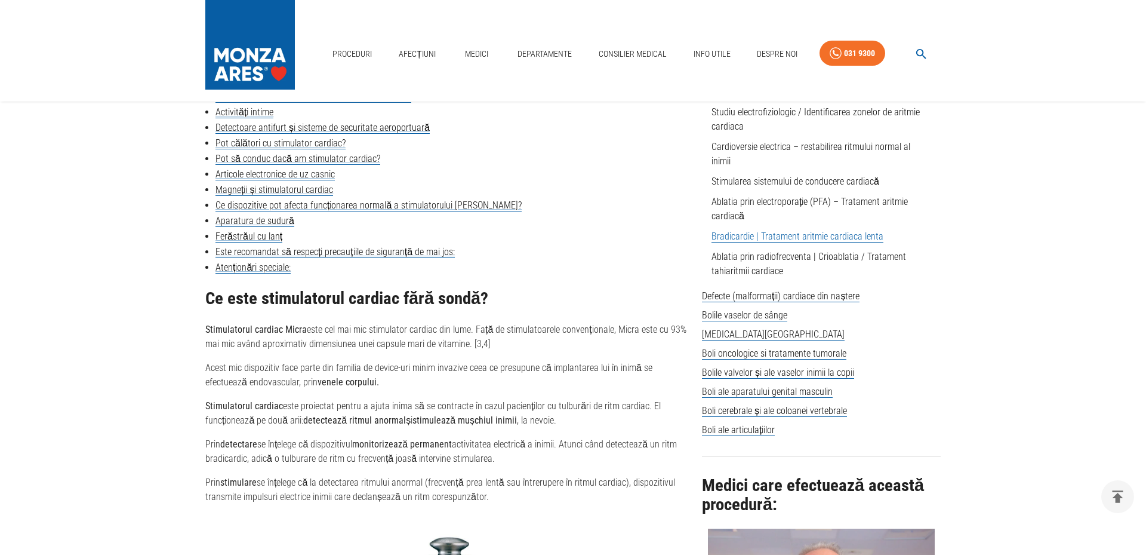
scroll to position [1194, 0]
